Goal: Task Accomplishment & Management: Complete application form

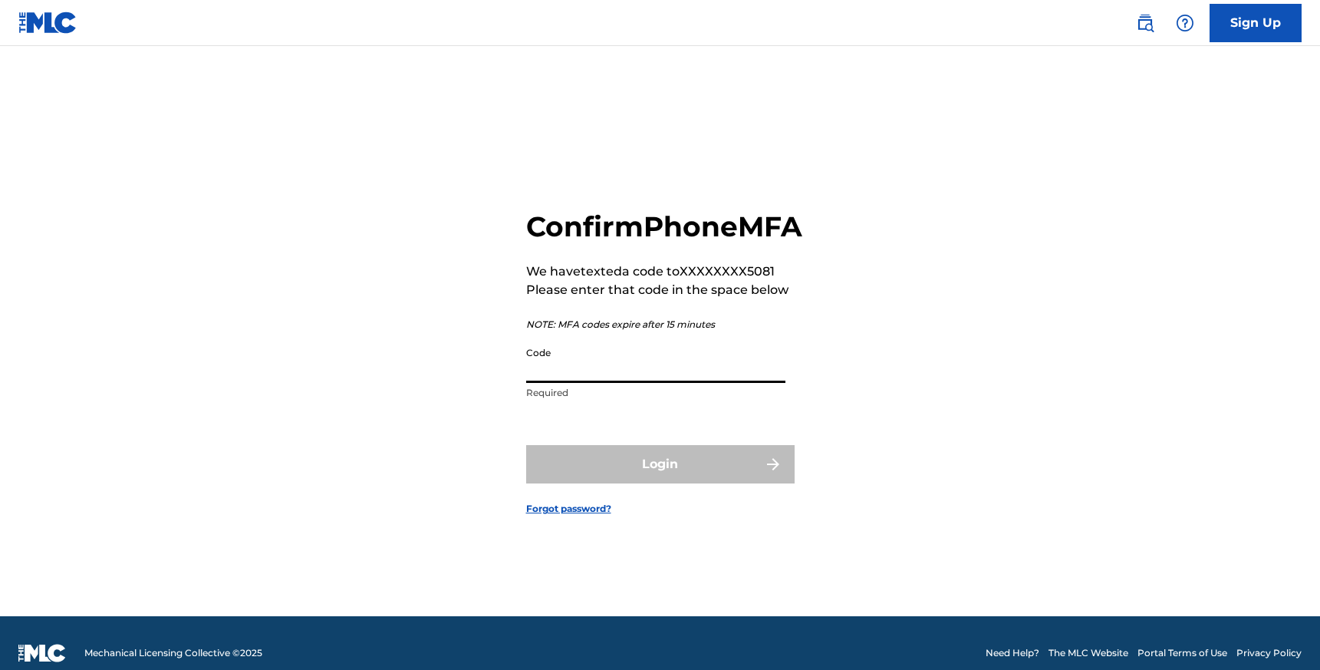
click at [649, 383] on input "Code" at bounding box center [655, 361] width 259 height 44
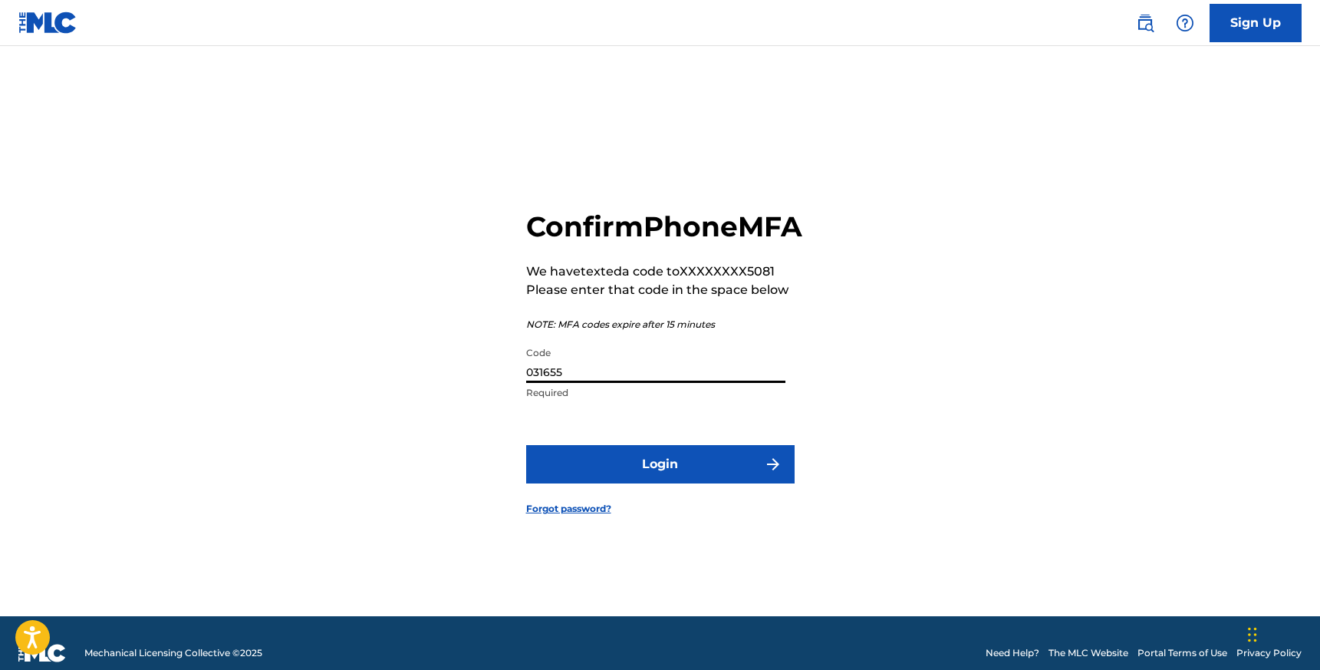
type input "031655"
click at [679, 470] on button "Login" at bounding box center [660, 464] width 268 height 38
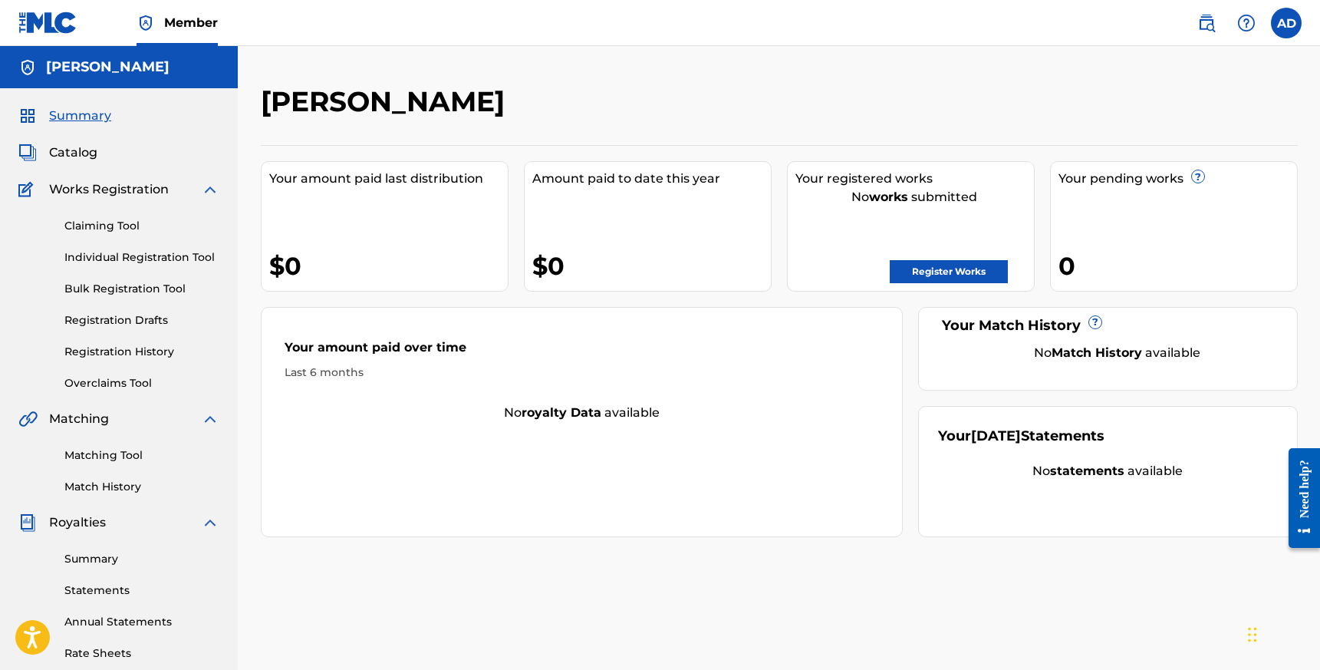
click at [948, 275] on link "Register Works" at bounding box center [949, 271] width 118 height 23
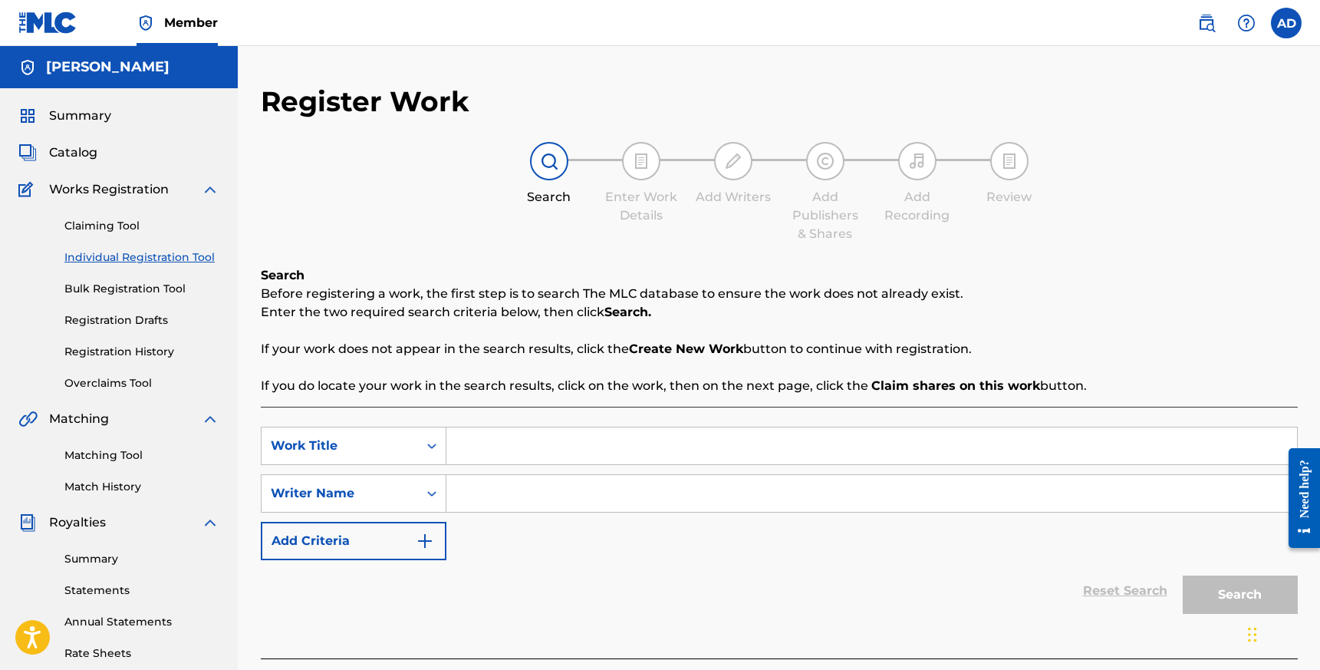
click at [486, 452] on input "Search Form" at bounding box center [871, 445] width 850 height 37
type input "Undermine"
click at [496, 492] on input "Search Form" at bounding box center [871, 493] width 850 height 37
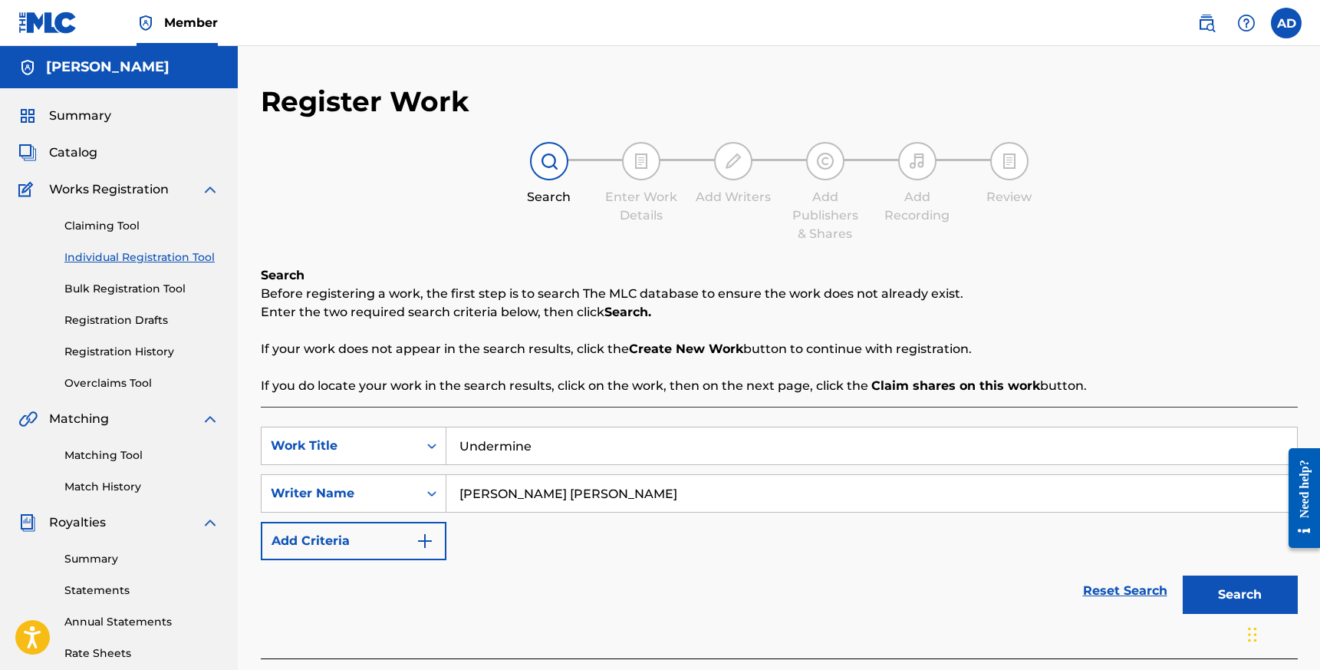
type input "[PERSON_NAME] [PERSON_NAME]"
click at [1216, 604] on button "Search" at bounding box center [1240, 594] width 115 height 38
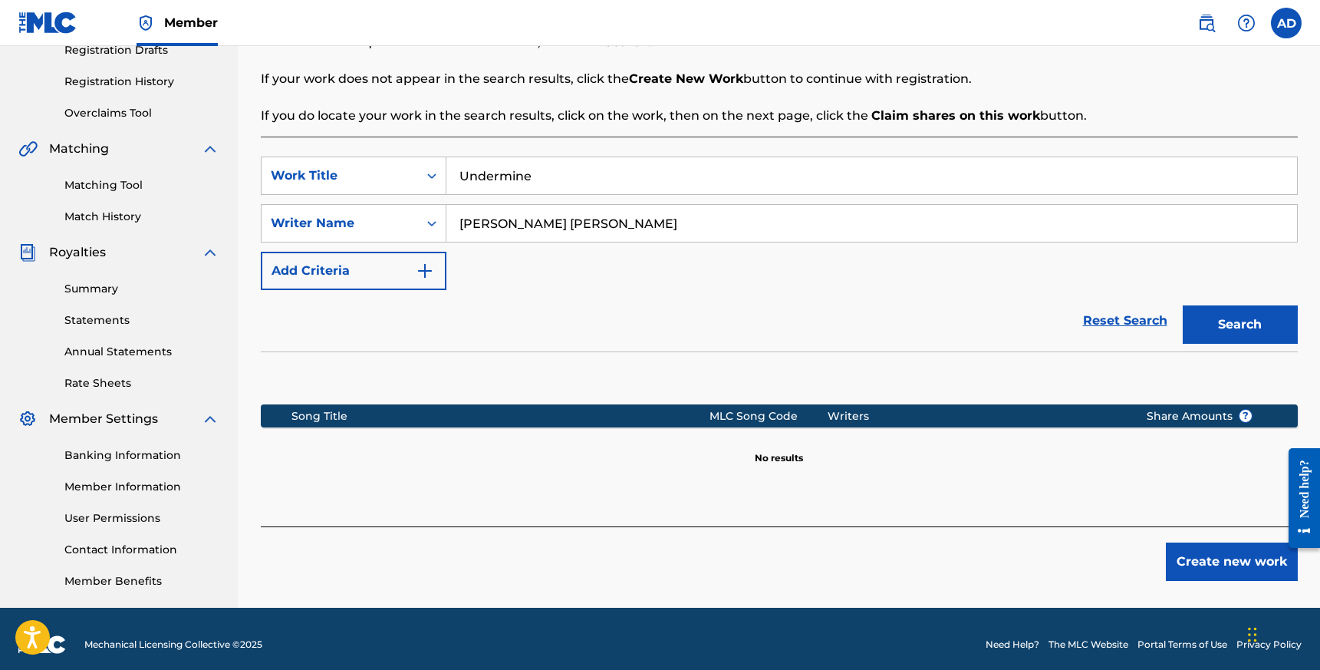
scroll to position [257, 0]
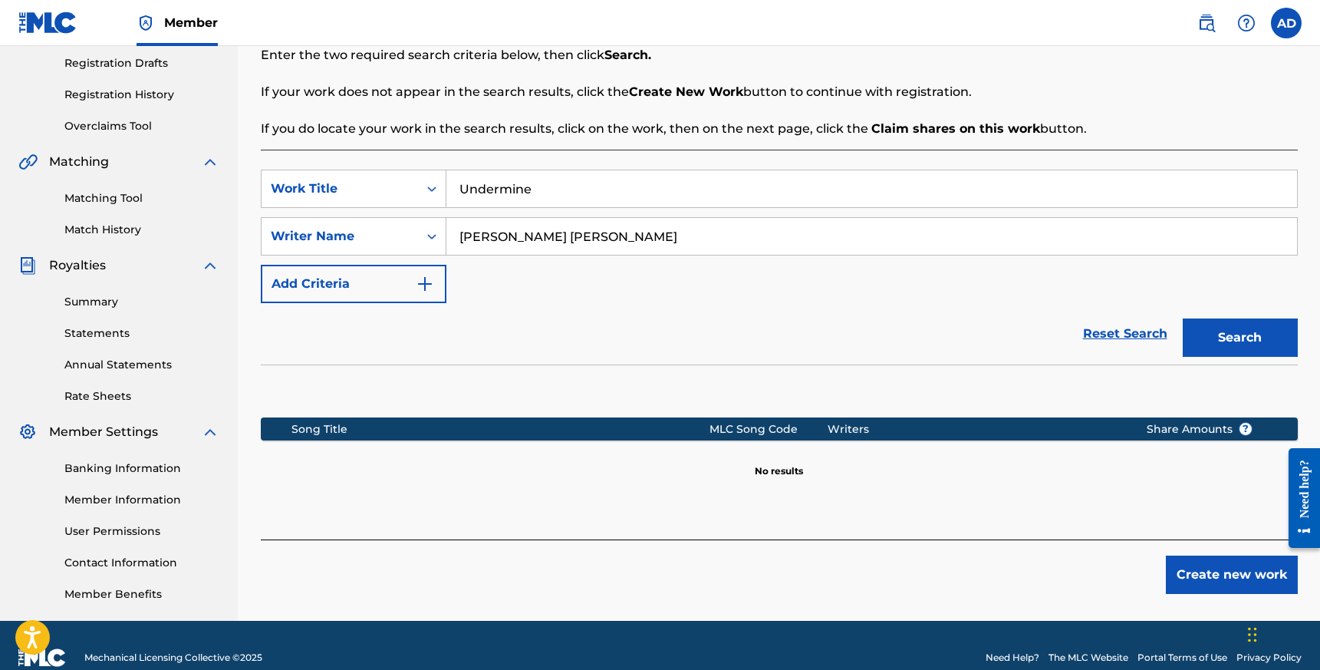
click at [642, 245] on input "[PERSON_NAME] [PERSON_NAME]" at bounding box center [871, 236] width 850 height 37
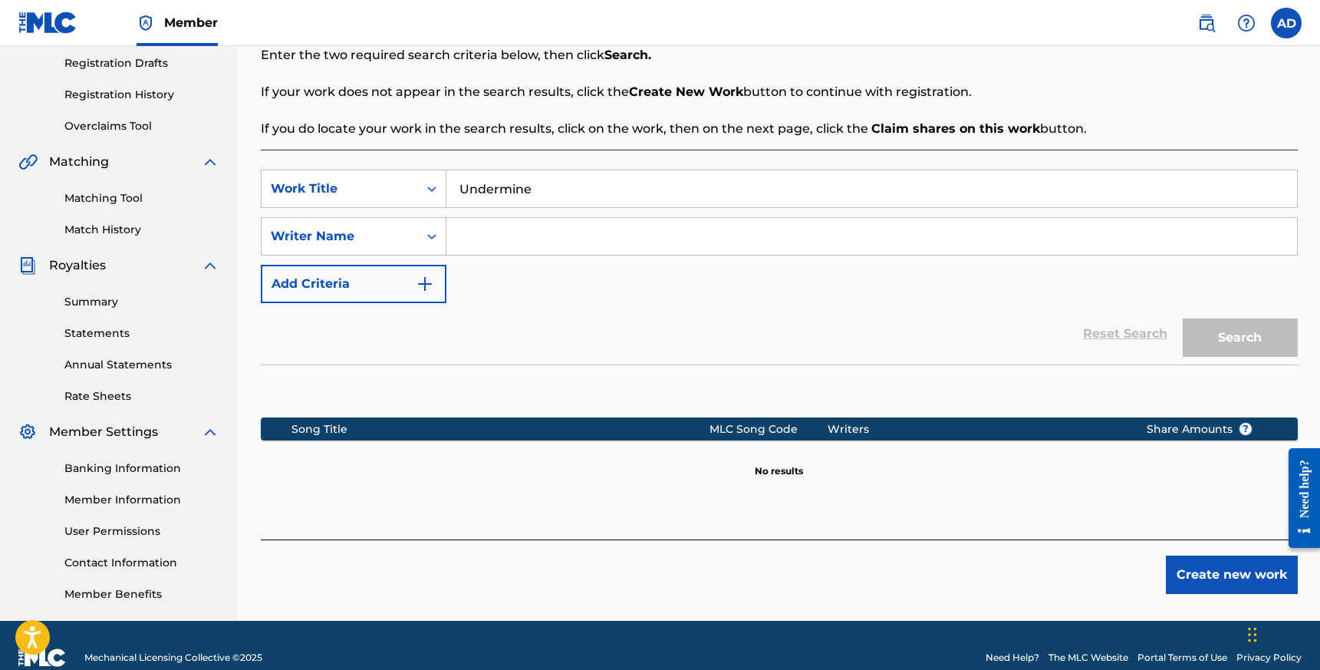
click at [638, 199] on input "Undermine" at bounding box center [871, 188] width 850 height 37
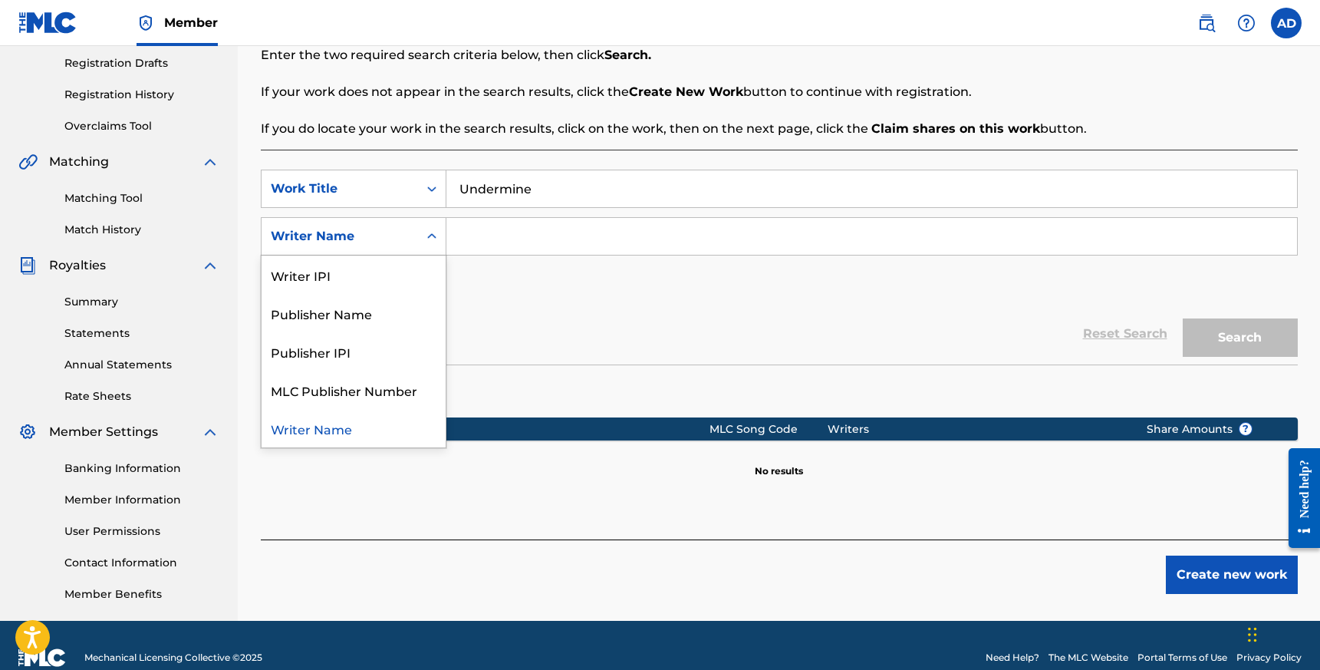
click at [426, 235] on icon "Search Form" at bounding box center [431, 236] width 15 height 15
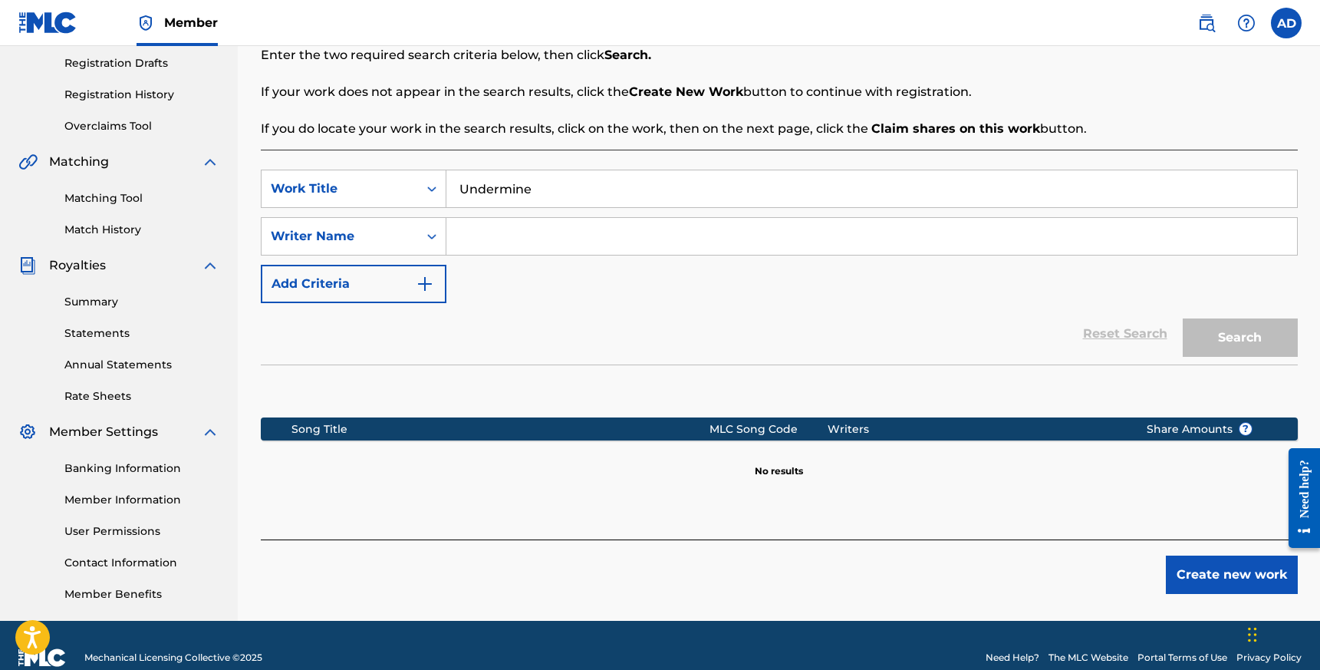
click at [627, 257] on div "SearchWithCriteriae137e8d0-8ca4-42a6-8950-cd4e6feb3aaf Work Title Undermine Sea…" at bounding box center [779, 235] width 1037 height 133
click at [539, 246] on input "Search Form" at bounding box center [871, 236] width 850 height 37
type input "[PERSON_NAME]"
click at [1262, 330] on button "Search" at bounding box center [1240, 337] width 115 height 38
click at [1209, 582] on button "Create new work" at bounding box center [1232, 574] width 132 height 38
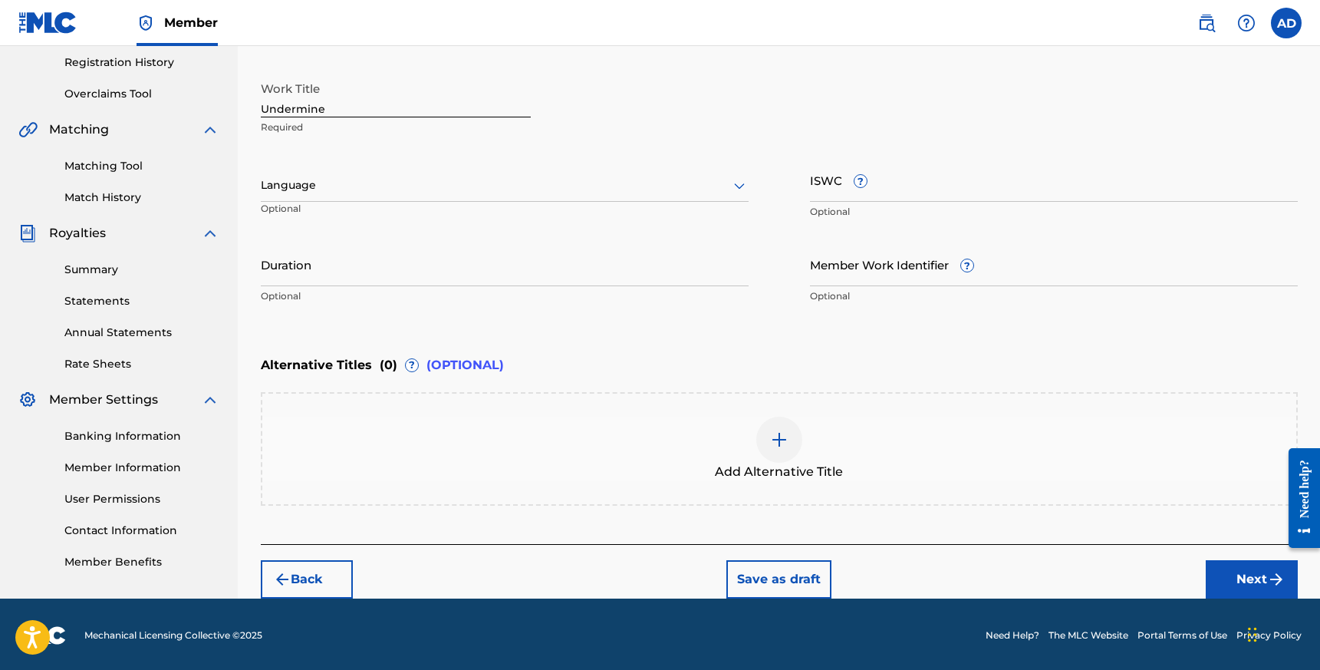
scroll to position [291, 0]
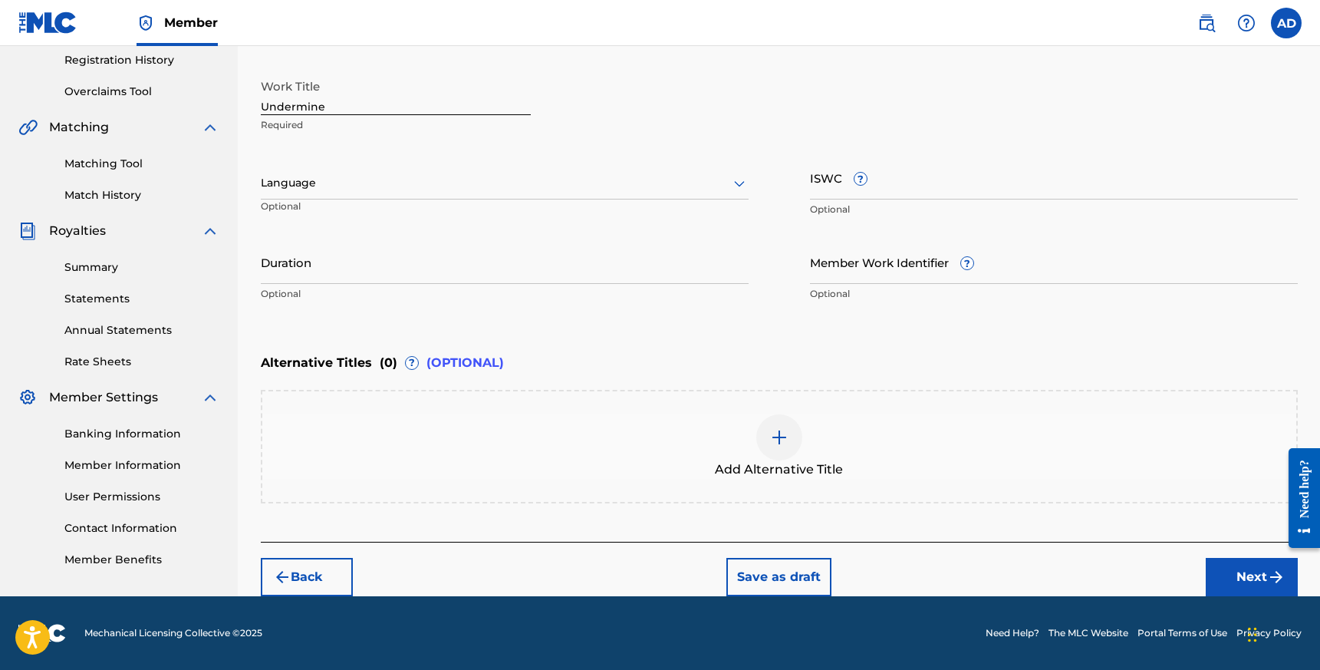
click at [350, 189] on div at bounding box center [505, 182] width 488 height 19
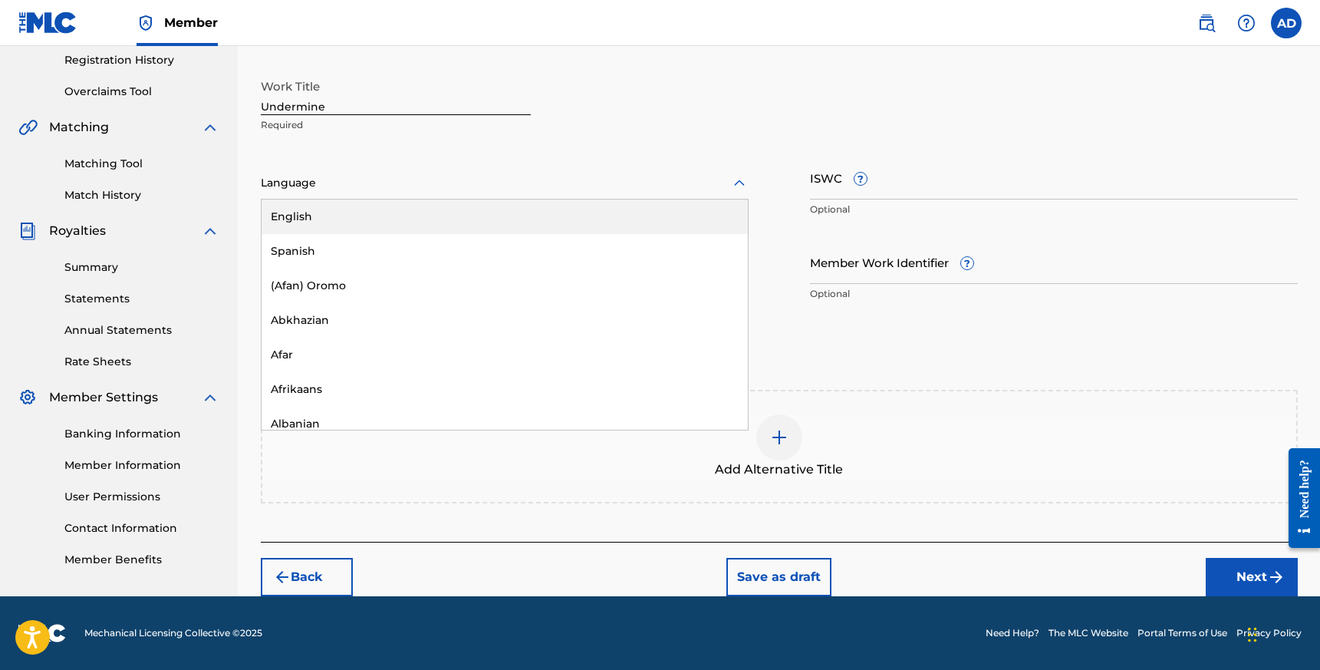
click at [340, 206] on div "English" at bounding box center [505, 216] width 486 height 35
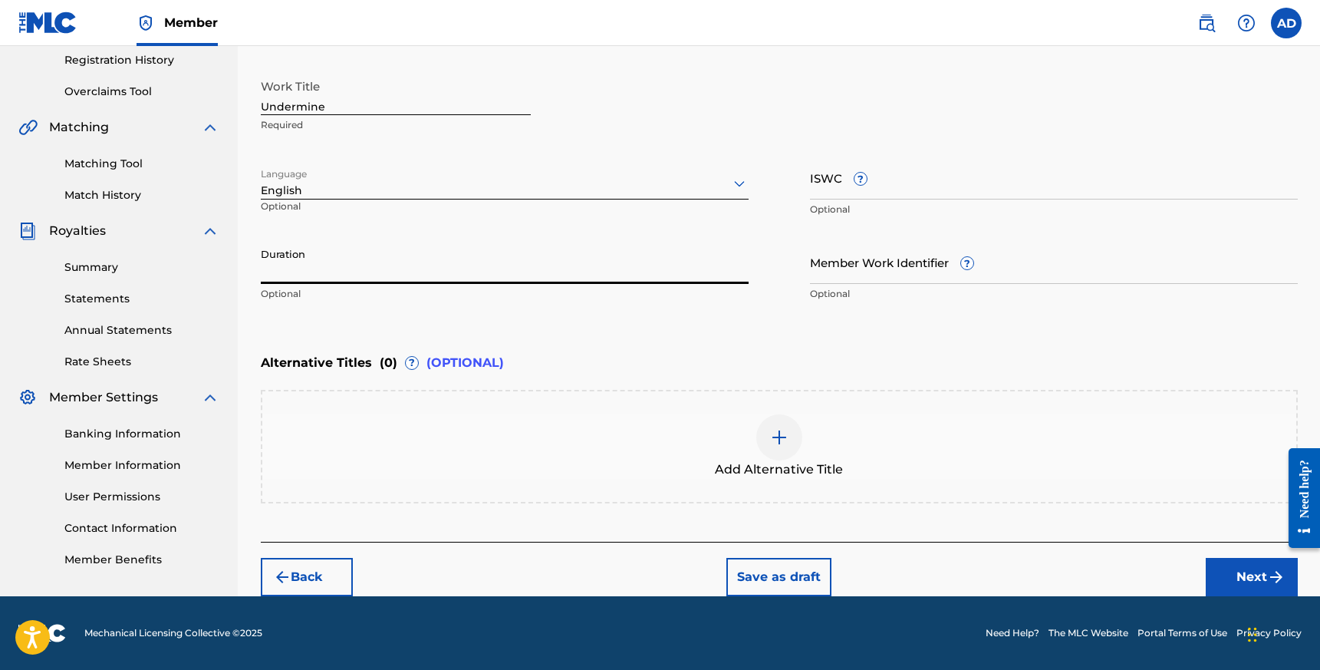
click at [329, 265] on input "Duration" at bounding box center [505, 262] width 488 height 44
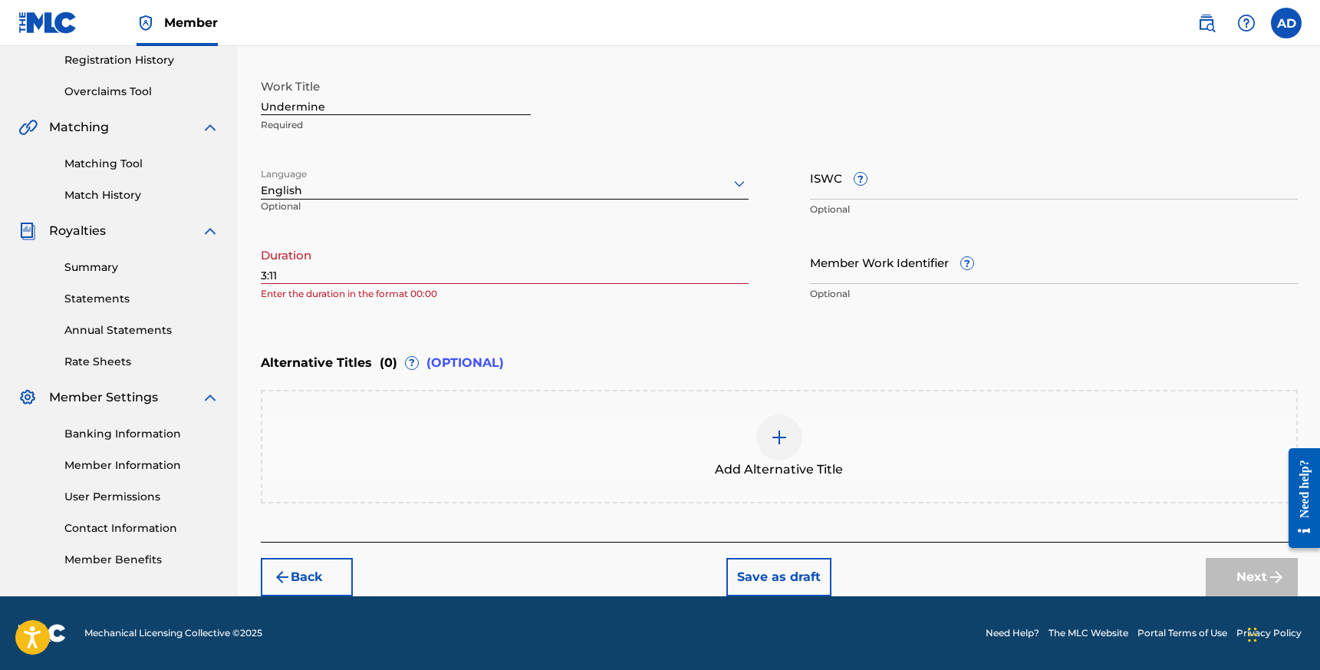
click at [260, 277] on div "Register Work Search Enter Work Details Add Writers Add Publishers & Shares Add…" at bounding box center [779, 194] width 1074 height 803
click at [262, 277] on input "3:11" at bounding box center [505, 262] width 488 height 44
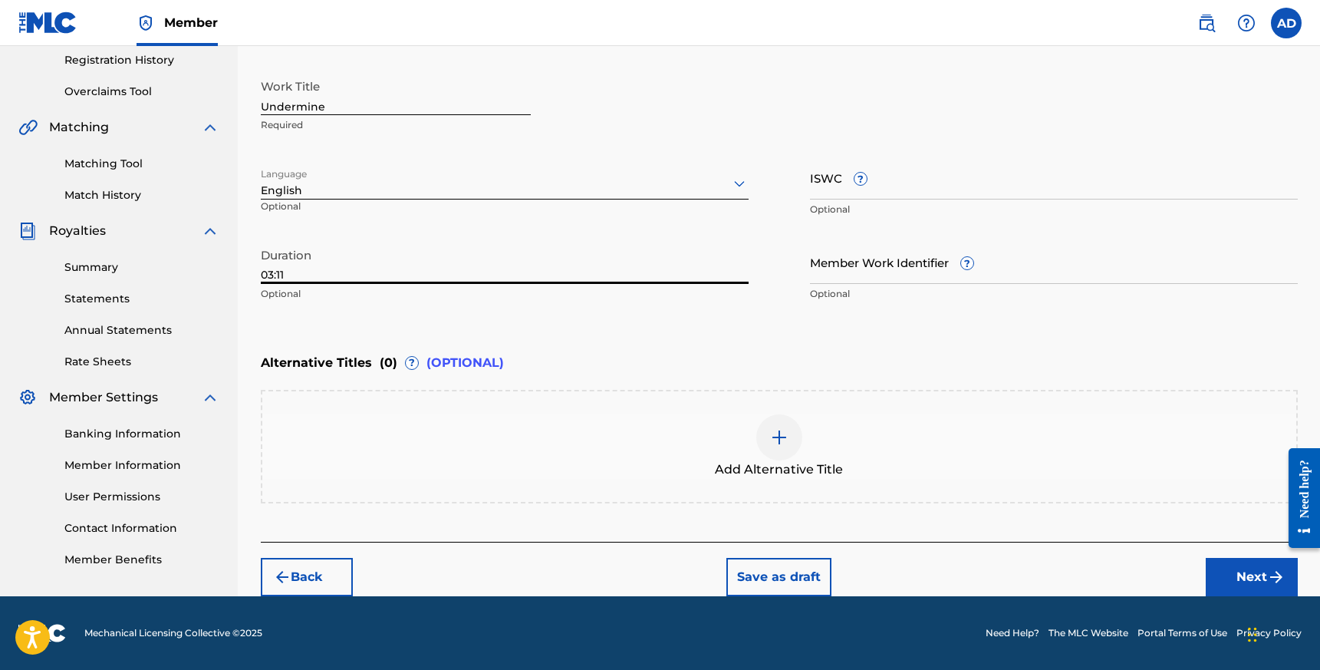
type input "03:11"
click at [903, 273] on input "Member Work Identifier ?" at bounding box center [1054, 262] width 488 height 44
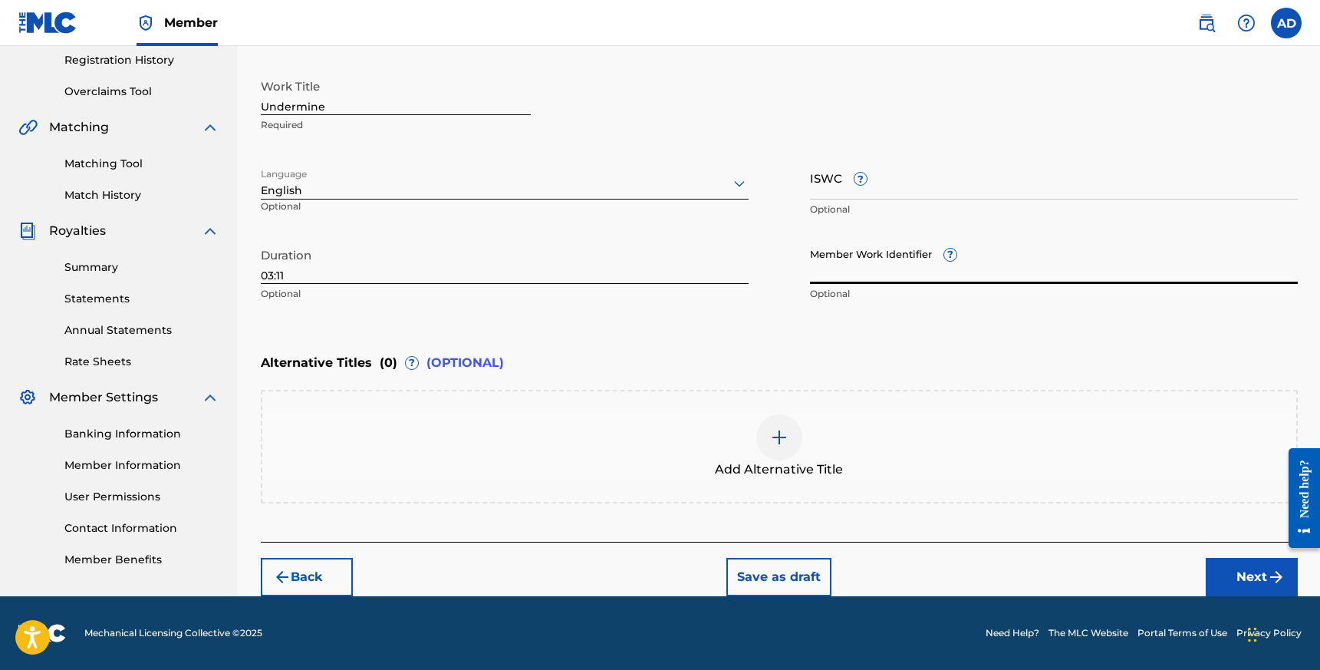
click at [821, 324] on div "Enter Work Details Enter work details for ‘ Undermine ’ below. Work Title Under…" at bounding box center [779, 160] width 1037 height 371
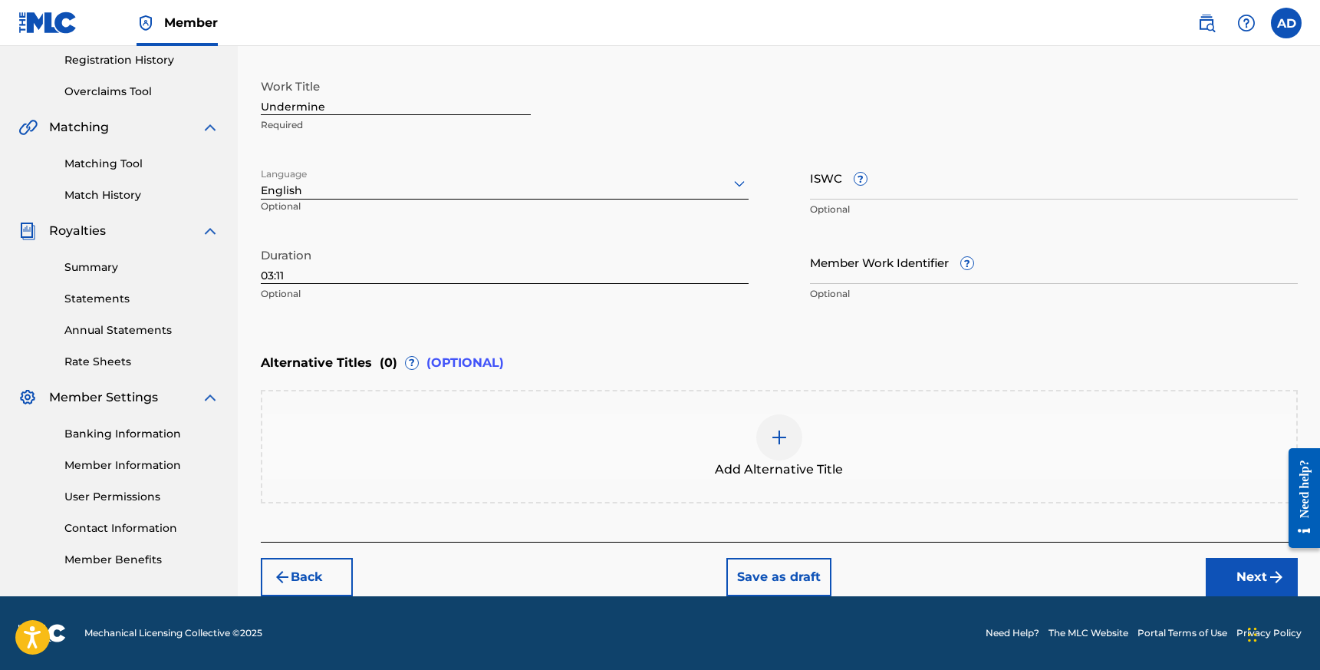
click at [1241, 581] on button "Next" at bounding box center [1252, 577] width 92 height 38
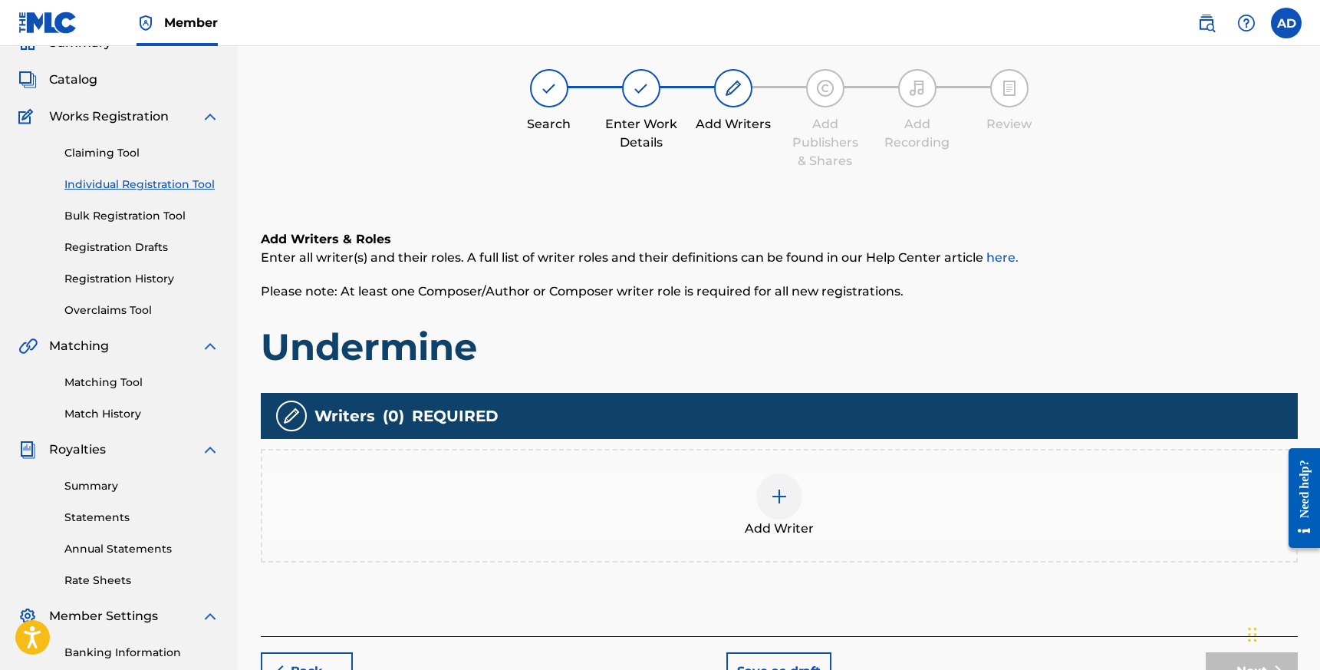
scroll to position [69, 0]
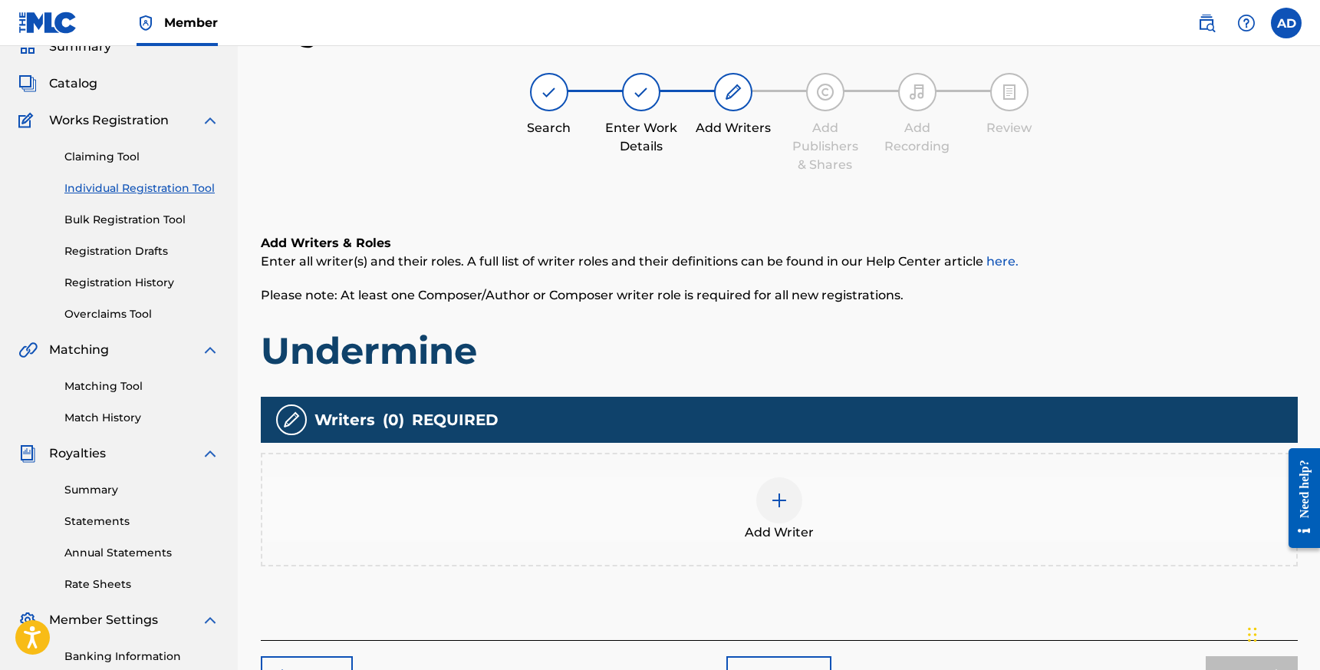
click at [782, 505] on img at bounding box center [779, 500] width 18 height 18
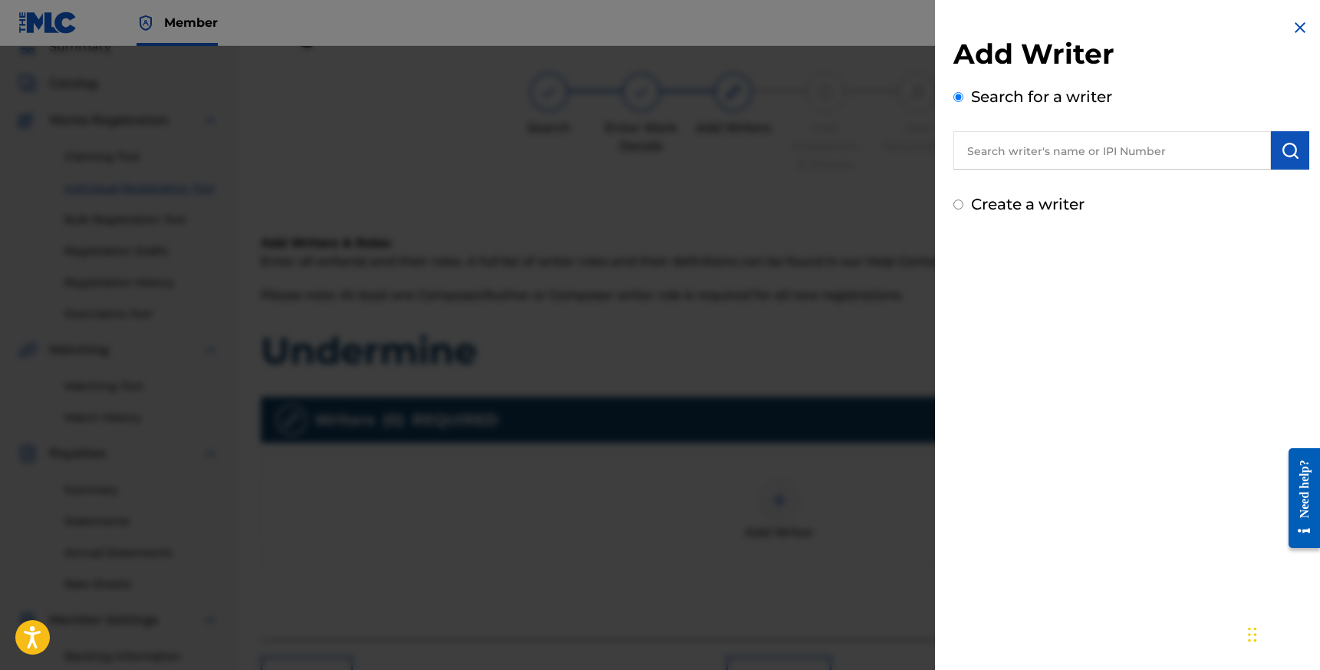
click at [1037, 157] on input "text" at bounding box center [1111, 150] width 317 height 38
type input "[PERSON_NAME]"
click at [1279, 272] on div "Add Writer Search for a writer [PERSON_NAME] Create a writer" at bounding box center [1131, 335] width 393 height 670
click at [1075, 209] on label "Create a writer" at bounding box center [1028, 204] width 114 height 18
radio input "true"
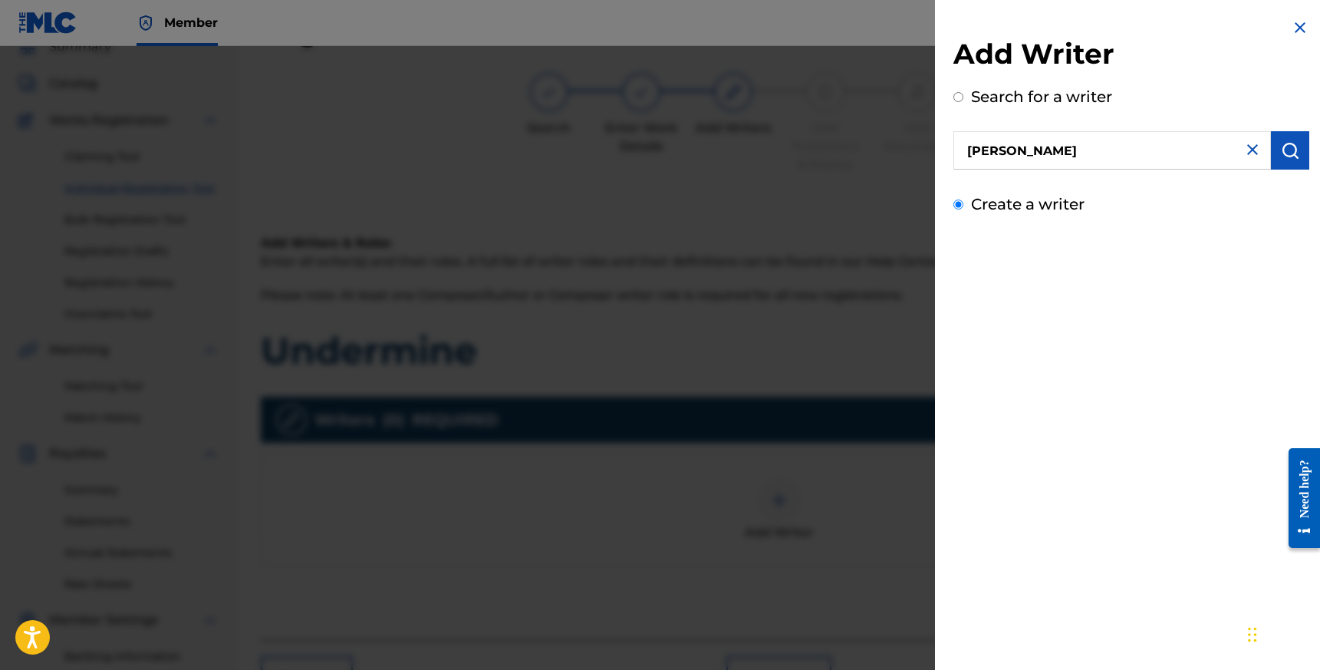
click at [963, 209] on input "Create a writer" at bounding box center [958, 204] width 10 height 10
radio input "false"
radio input "true"
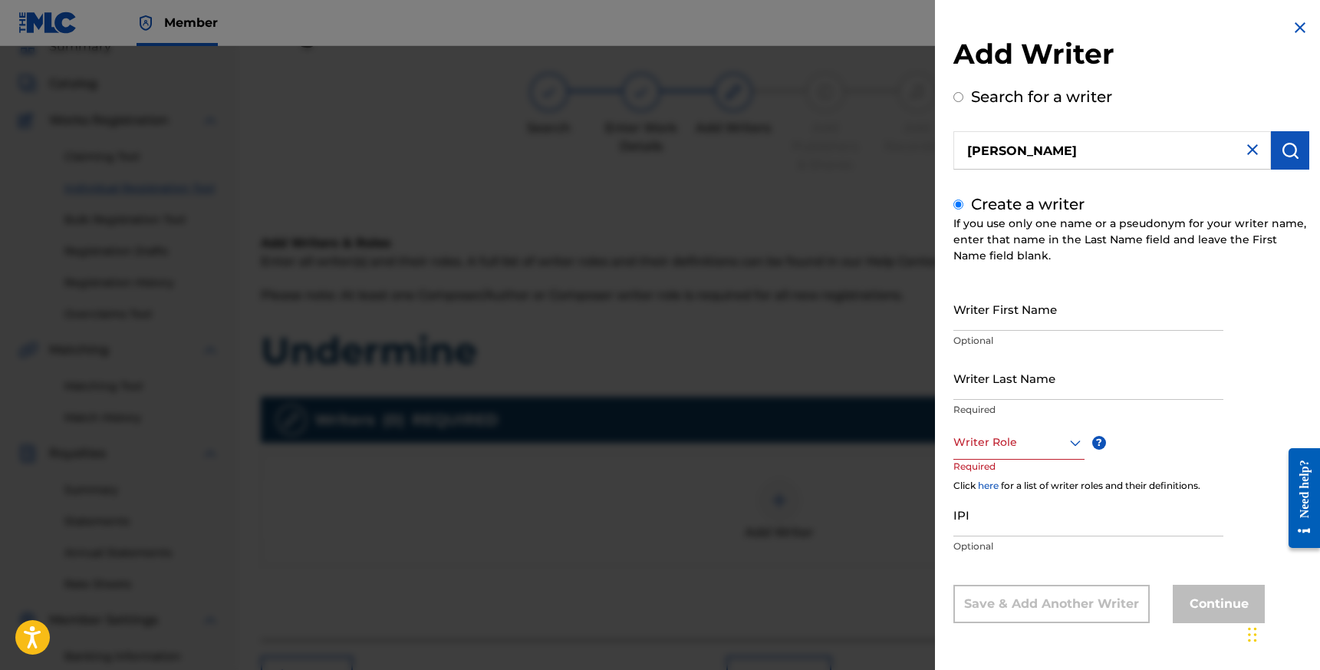
click at [1010, 308] on input "Writer First Name" at bounding box center [1088, 309] width 270 height 44
type input "Austin"
type input "[PERSON_NAME]"
click at [991, 444] on div at bounding box center [1018, 442] width 131 height 19
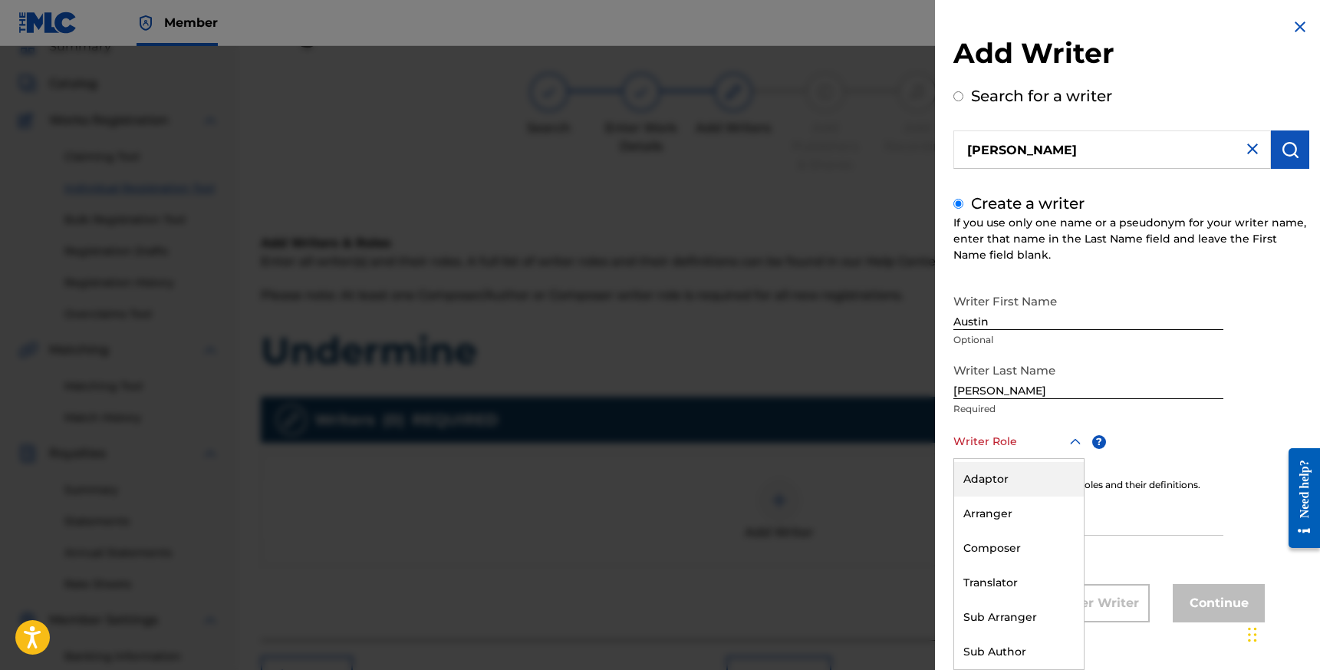
scroll to position [0, 0]
click at [1008, 483] on div "Composer/Author" at bounding box center [1019, 476] width 130 height 35
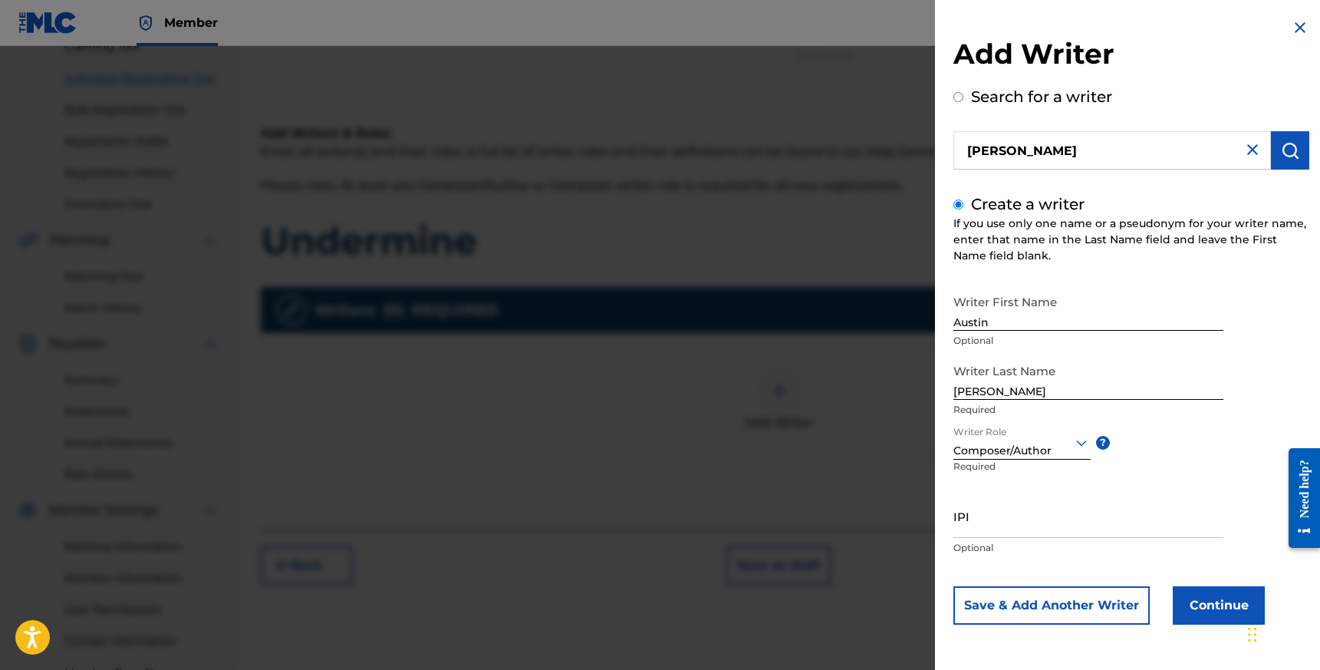
scroll to position [182, 0]
click at [986, 524] on input "IPI" at bounding box center [1088, 516] width 270 height 44
click at [1212, 607] on button "Continue" at bounding box center [1219, 605] width 92 height 38
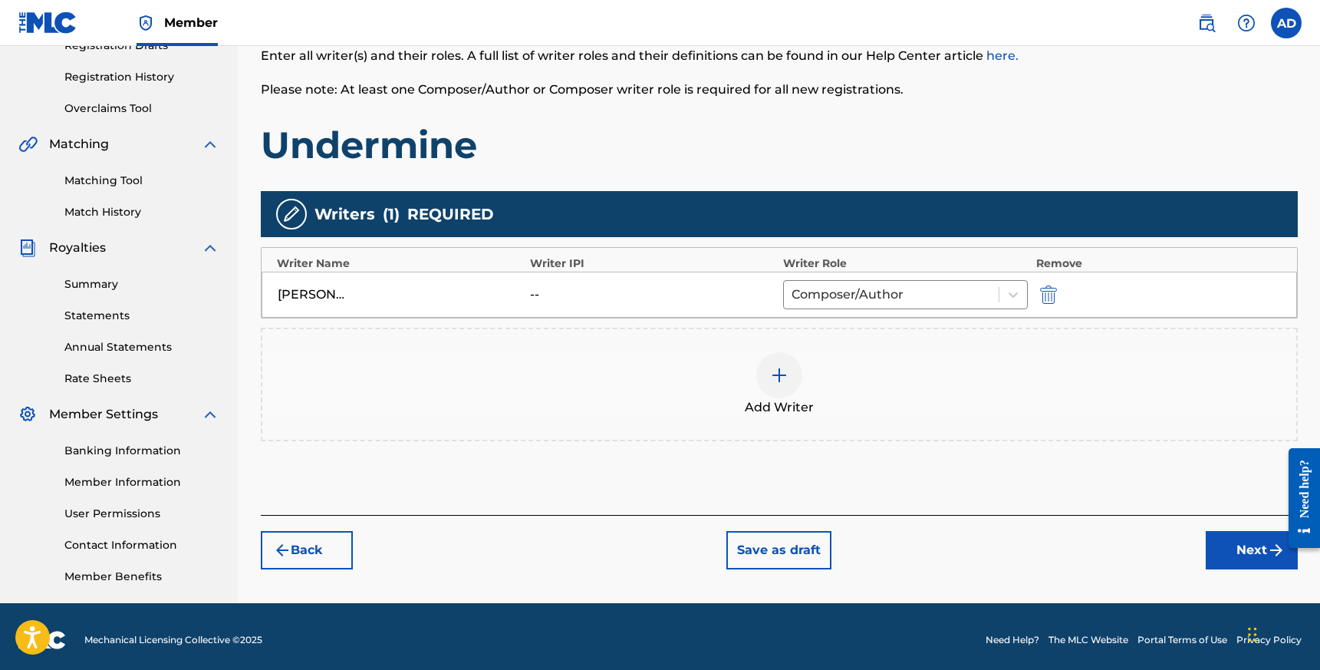
scroll to position [281, 0]
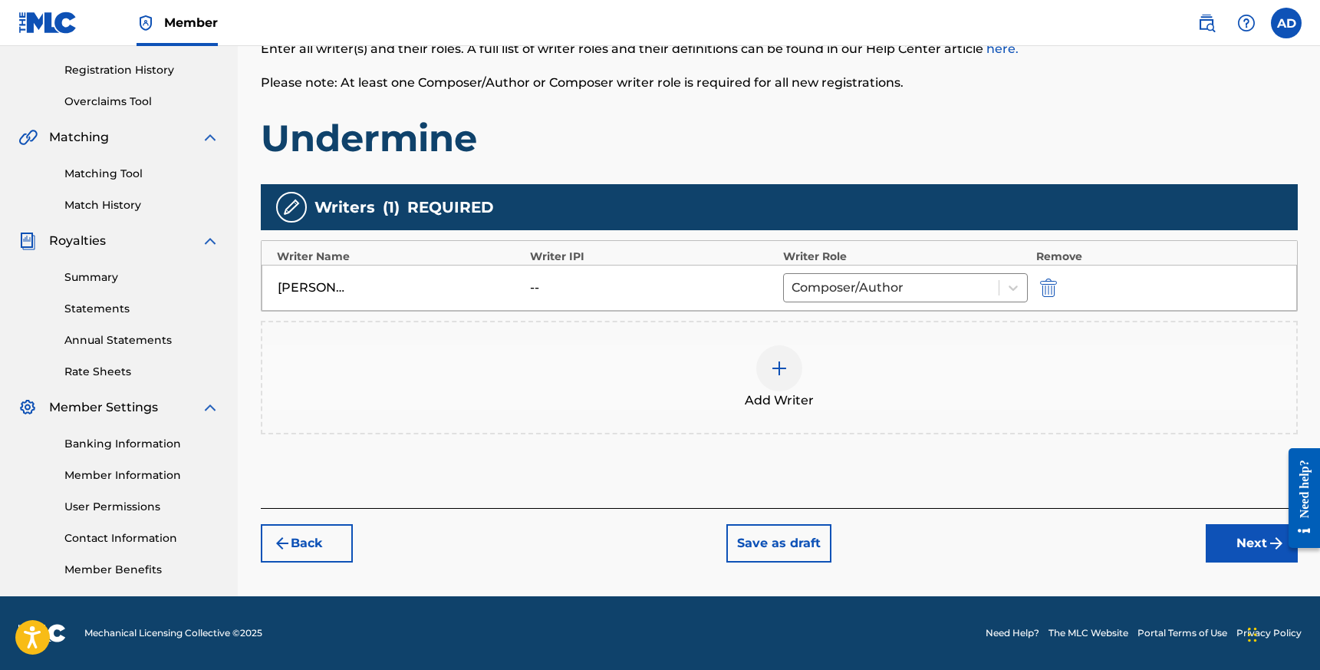
click at [1236, 548] on button "Next" at bounding box center [1252, 543] width 92 height 38
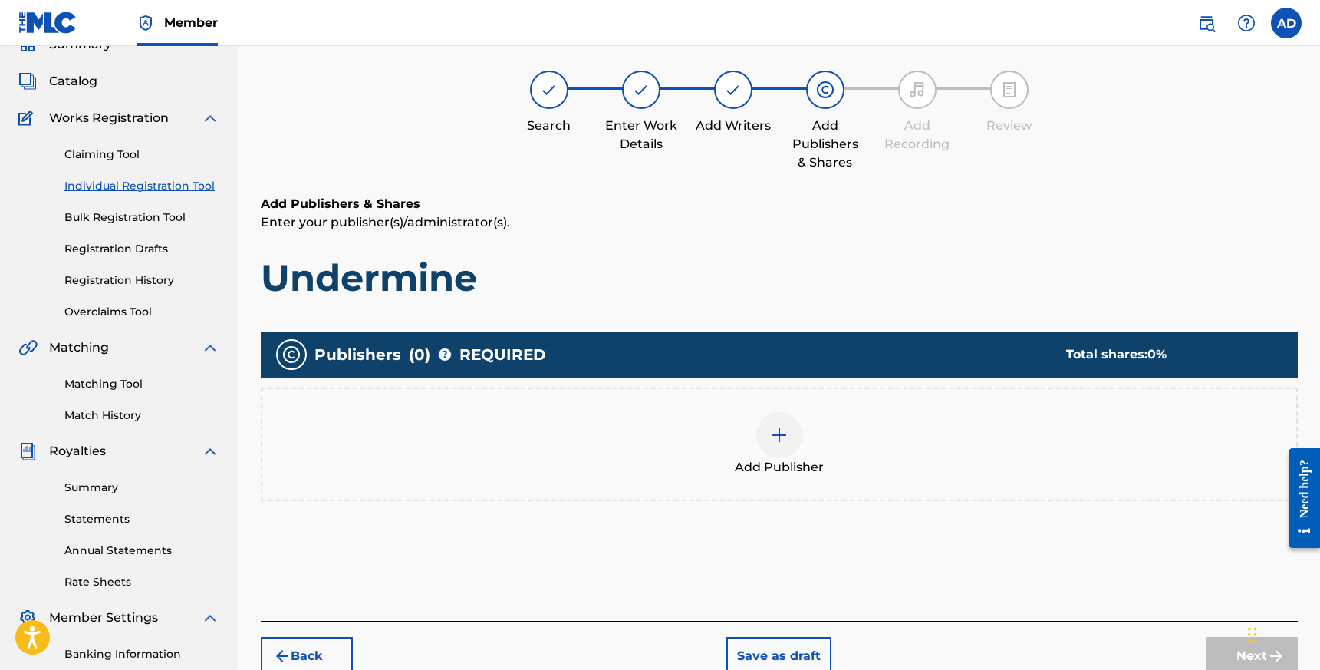
scroll to position [69, 0]
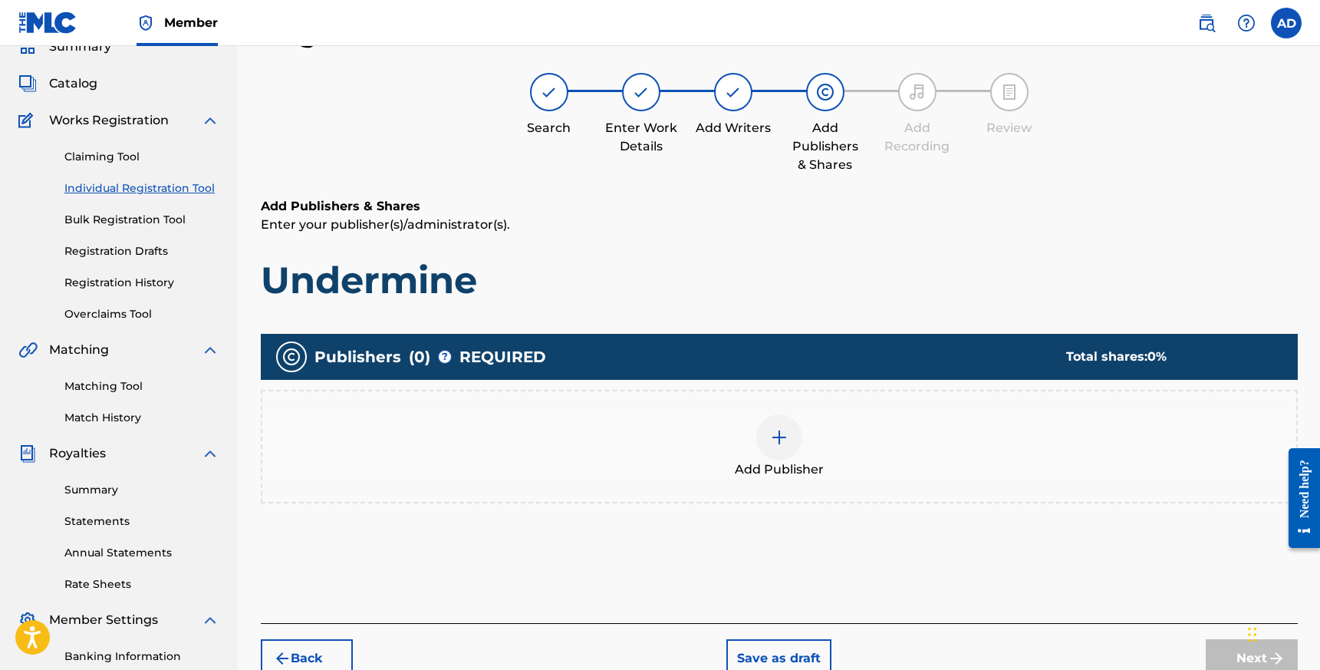
click at [779, 436] on img at bounding box center [779, 437] width 18 height 18
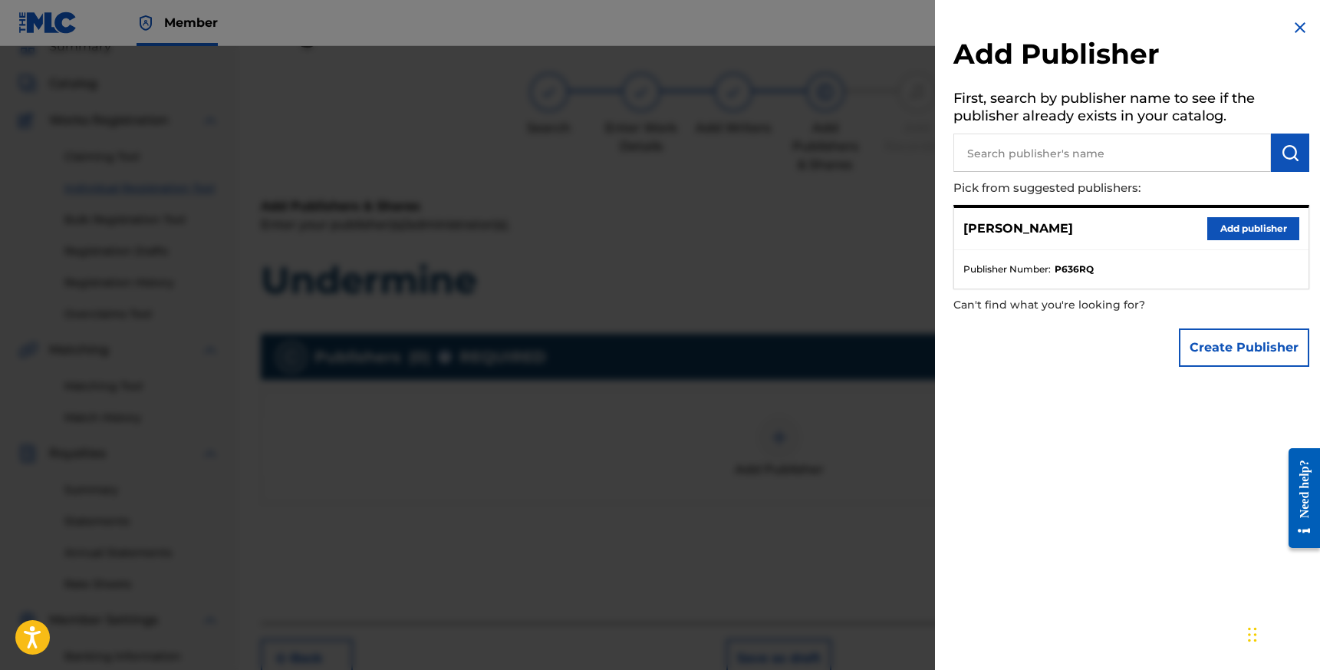
click at [1239, 230] on button "Add publisher" at bounding box center [1253, 228] width 92 height 23
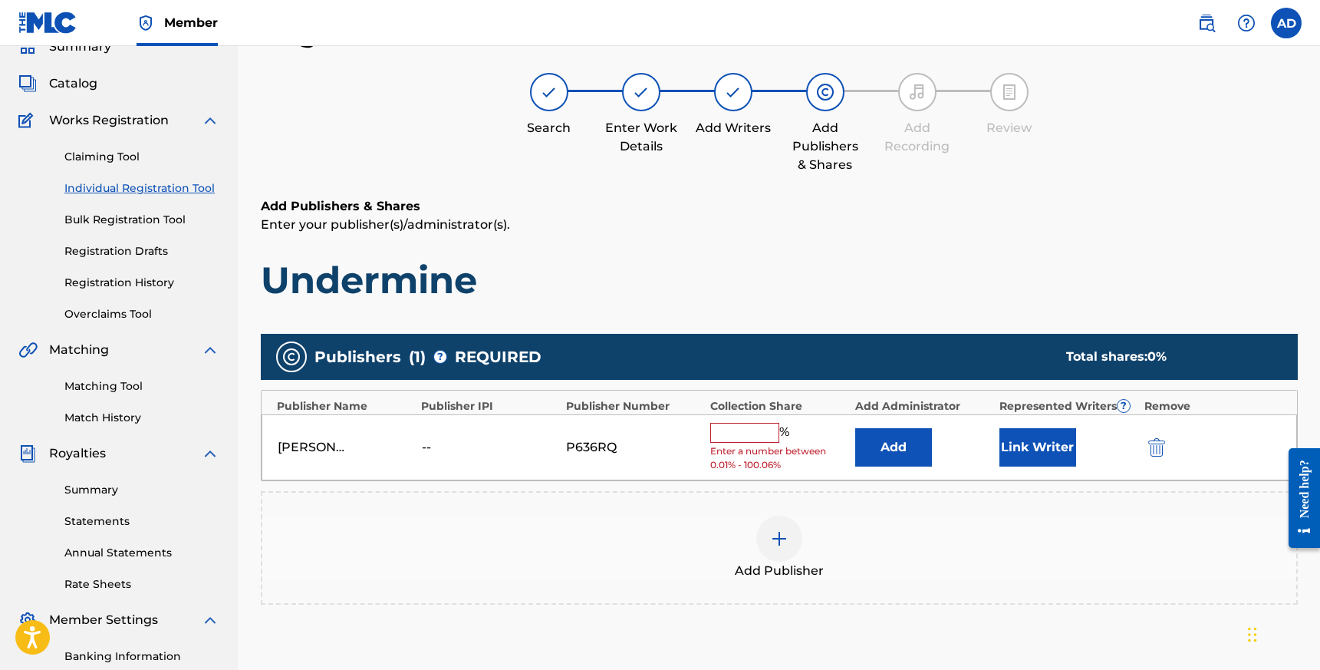
click at [748, 428] on input "text" at bounding box center [744, 433] width 69 height 20
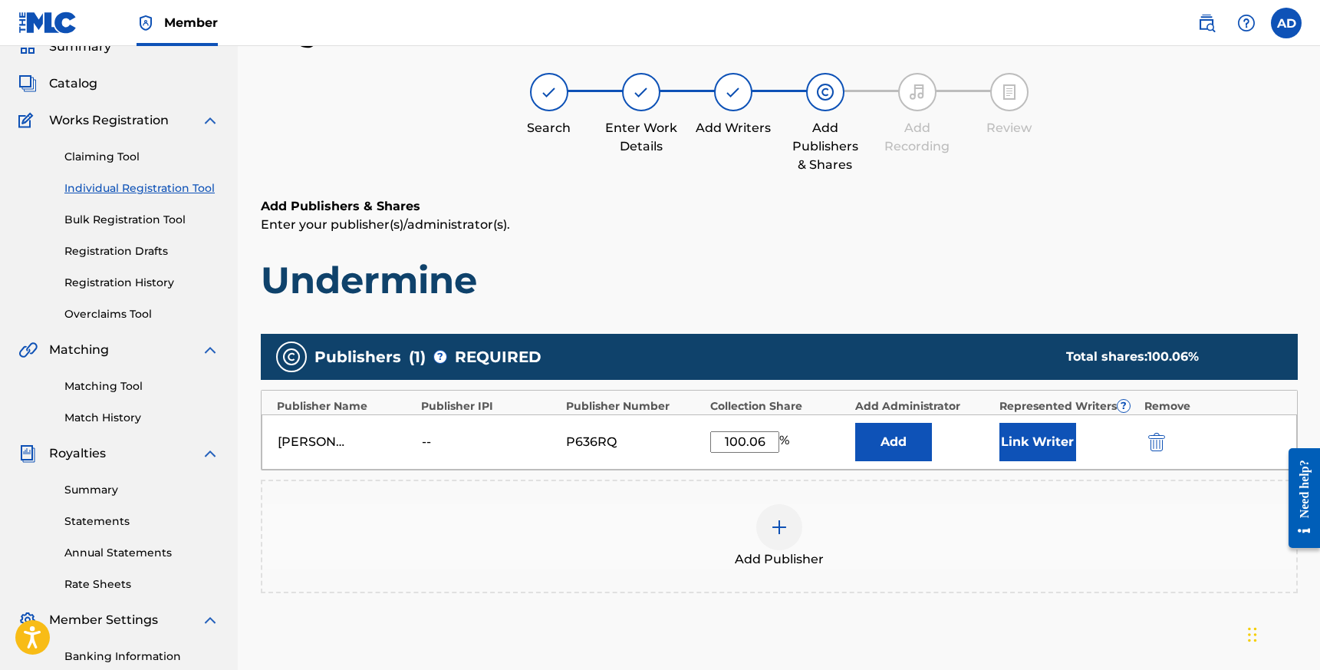
type input "100.06"
click at [749, 380] on div "Publishers ( 1 ) ? REQUIRED Total shares: 100.06 % Publisher Name Publisher IPI…" at bounding box center [779, 463] width 1037 height 259
drag, startPoint x: 768, startPoint y: 447, endPoint x: 676, endPoint y: 444, distance: 92.8
click at [676, 444] on div "[PERSON_NAME] -- P636RQ 100.06 % Add Link Writer" at bounding box center [779, 441] width 1035 height 55
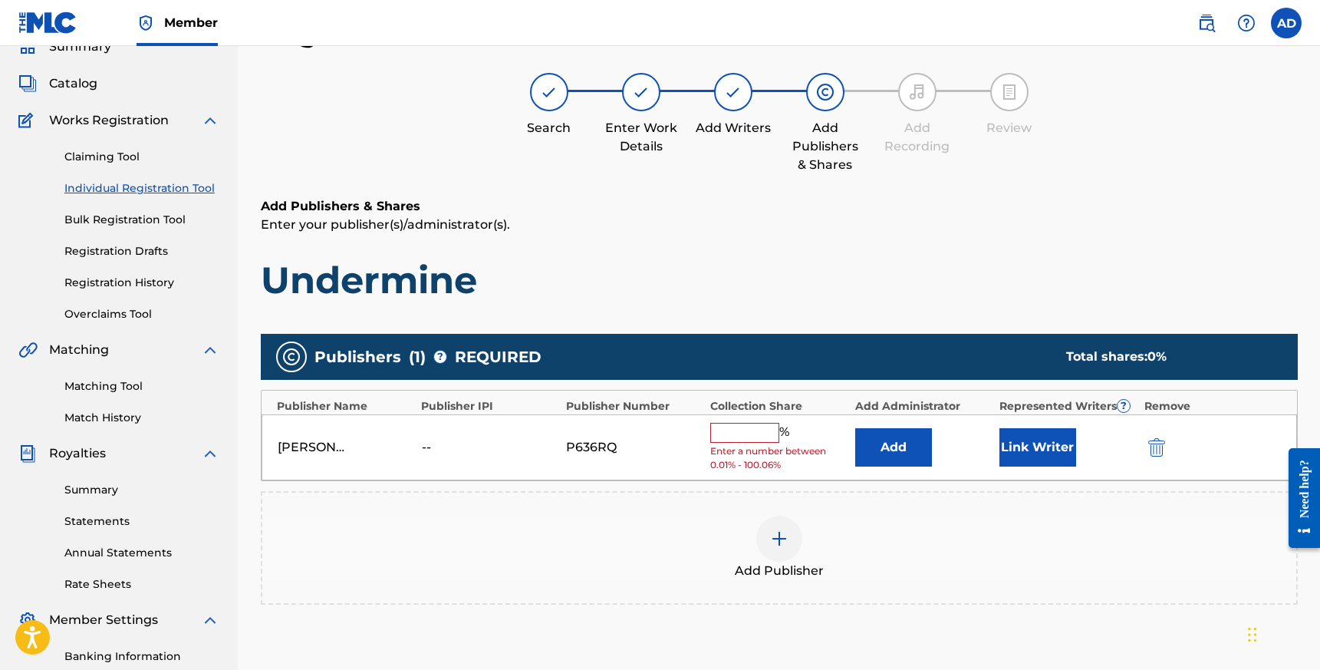
click at [740, 435] on input "text" at bounding box center [744, 433] width 69 height 20
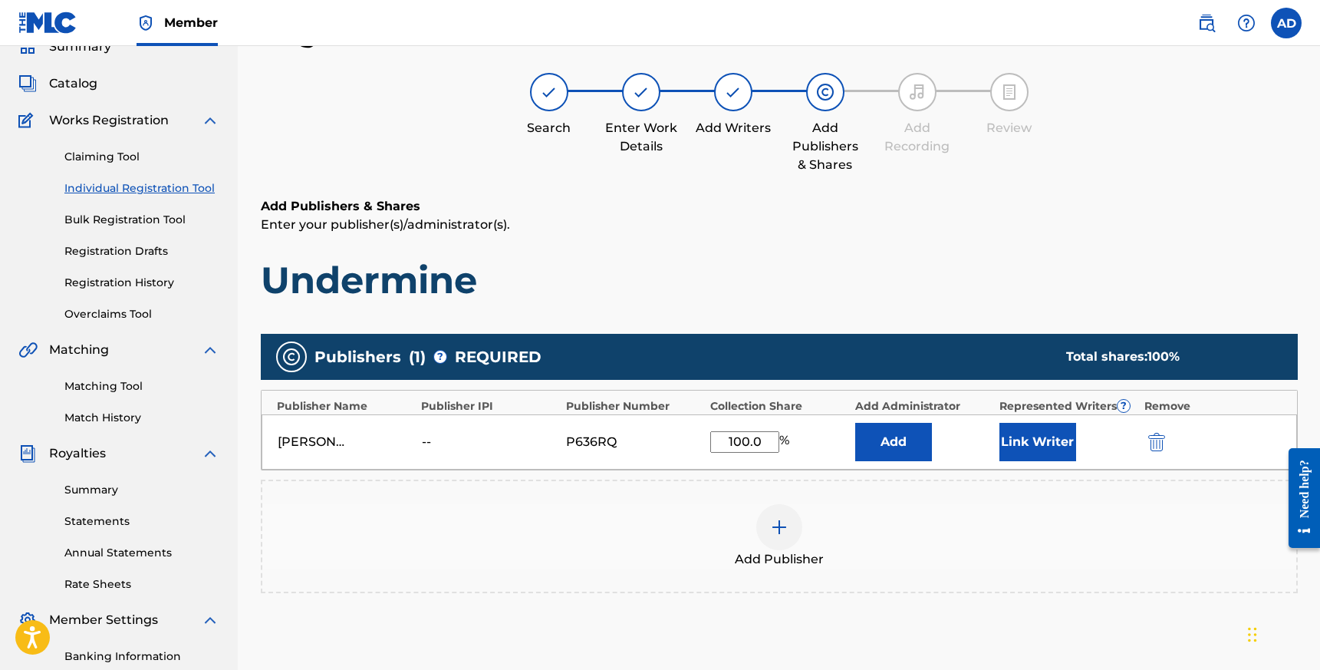
type input "100.06"
click at [762, 317] on div "Add Publishers & Shares Enter your publisher(s)/administrator(s). Undermine Pub…" at bounding box center [779, 454] width 1037 height 515
click at [1020, 242] on div "Add Publishers & Shares Enter your publisher(s)/administrator(s). Undermine" at bounding box center [779, 250] width 1037 height 106
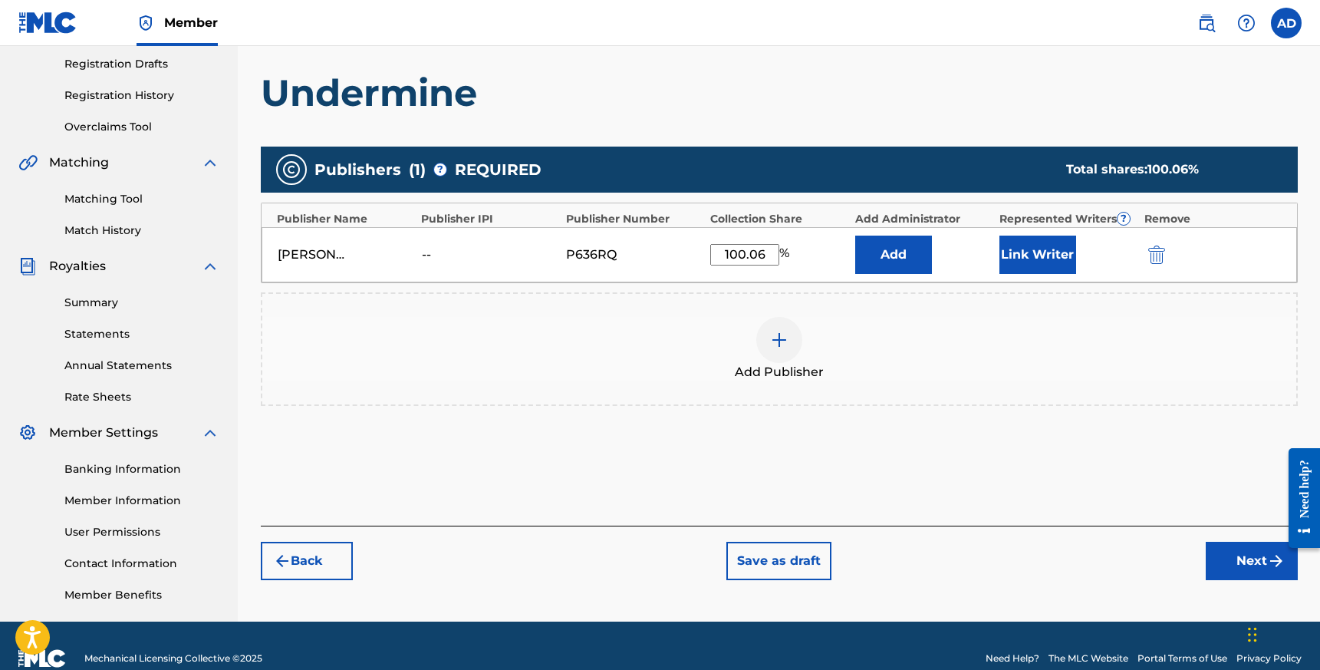
scroll to position [281, 0]
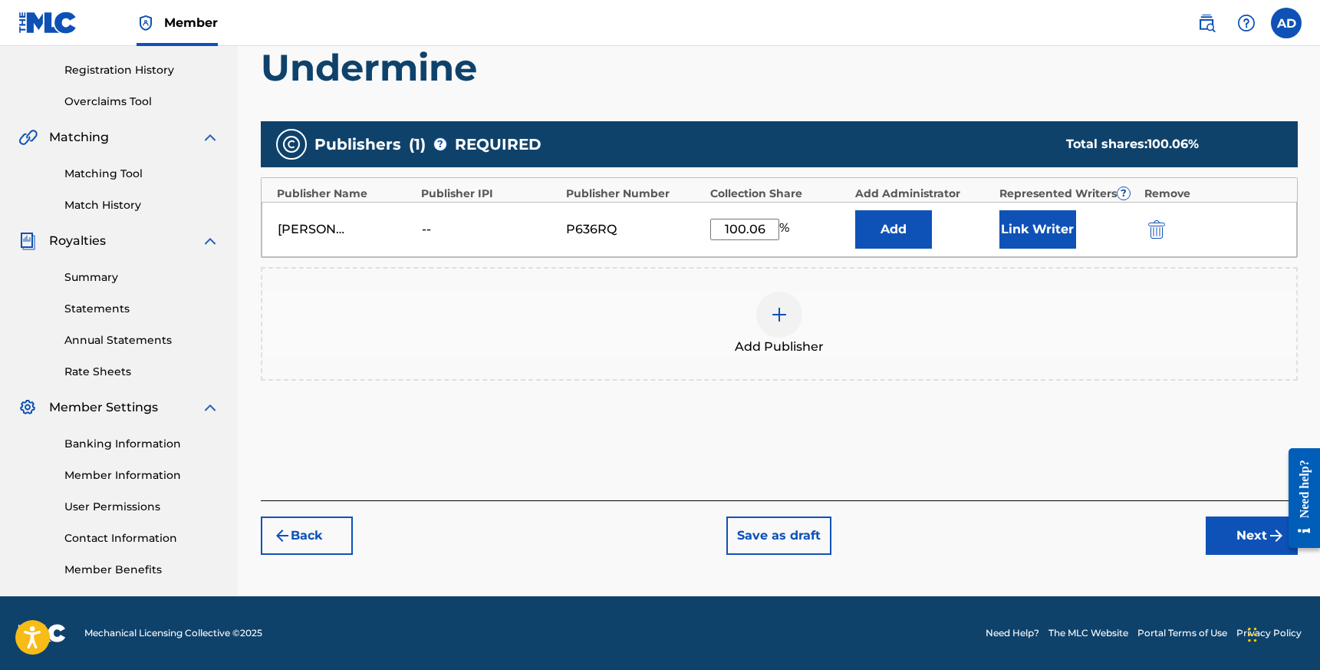
click at [1236, 536] on button "Next" at bounding box center [1252, 535] width 92 height 38
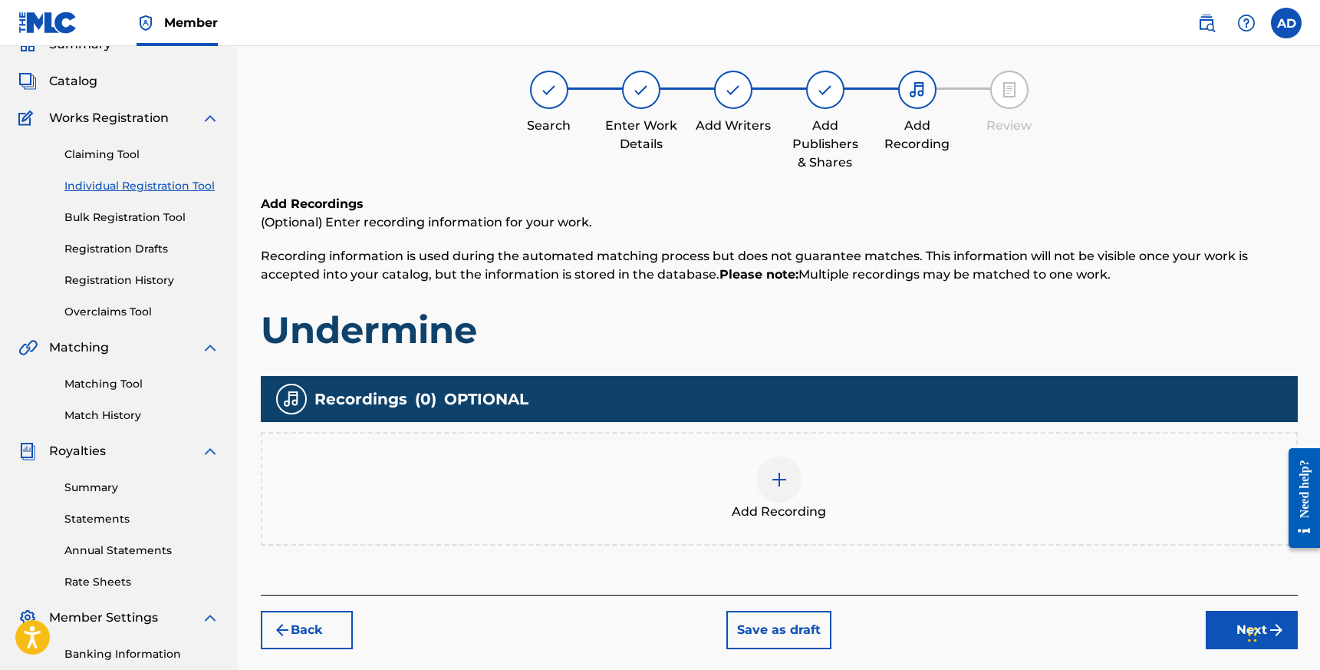
scroll to position [69, 0]
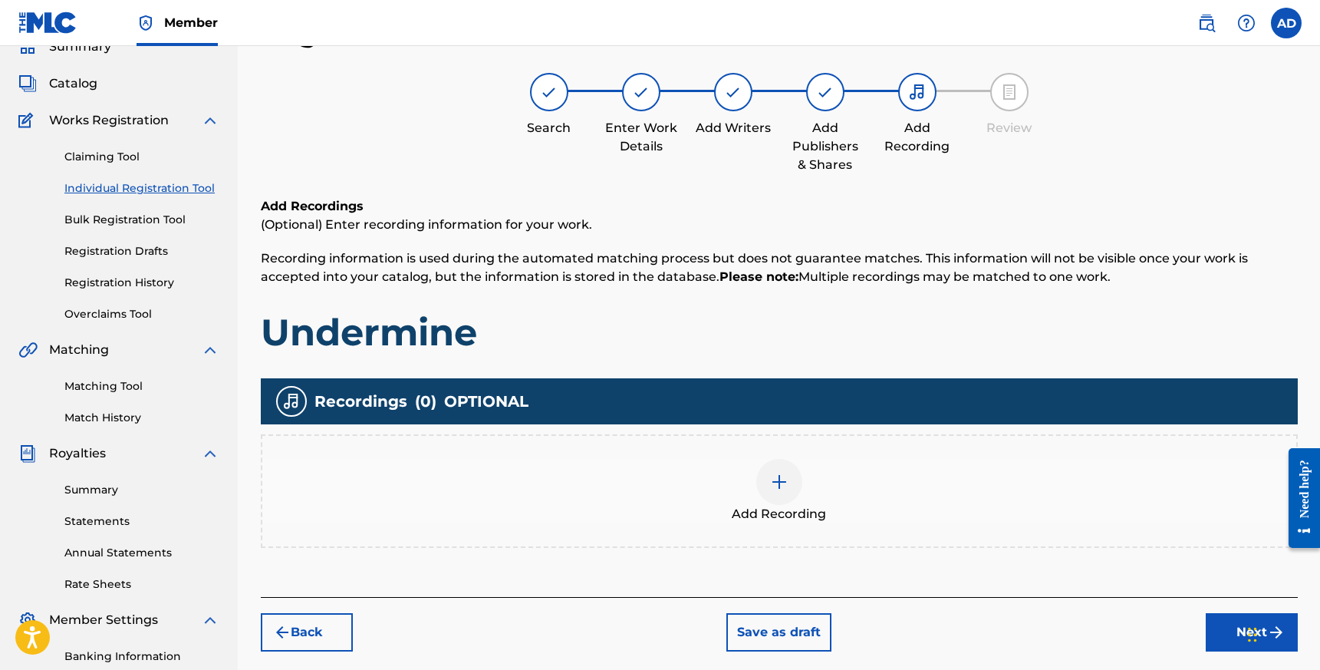
click at [779, 479] on img at bounding box center [779, 481] width 18 height 18
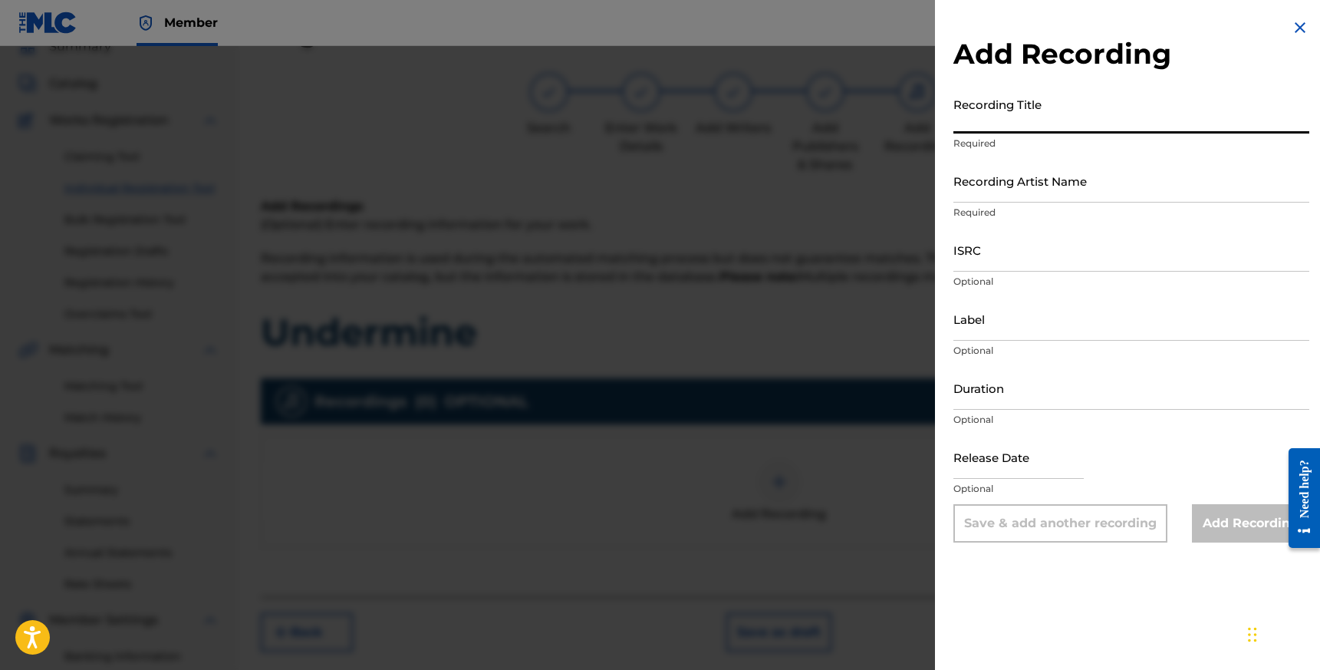
click at [1005, 111] on input "Recording Title" at bounding box center [1131, 112] width 356 height 44
type input "Undermine"
click at [1003, 191] on input "Recording Artist Name" at bounding box center [1131, 181] width 356 height 44
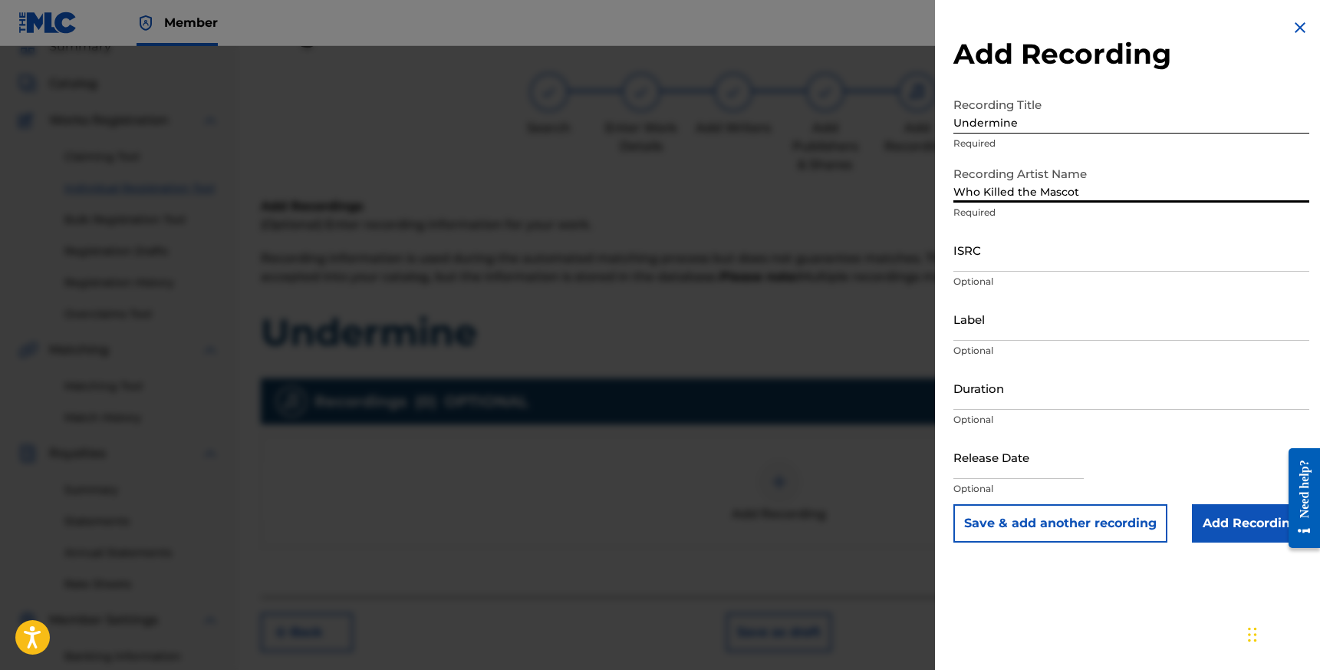
type input "Who Killed the Mascot"
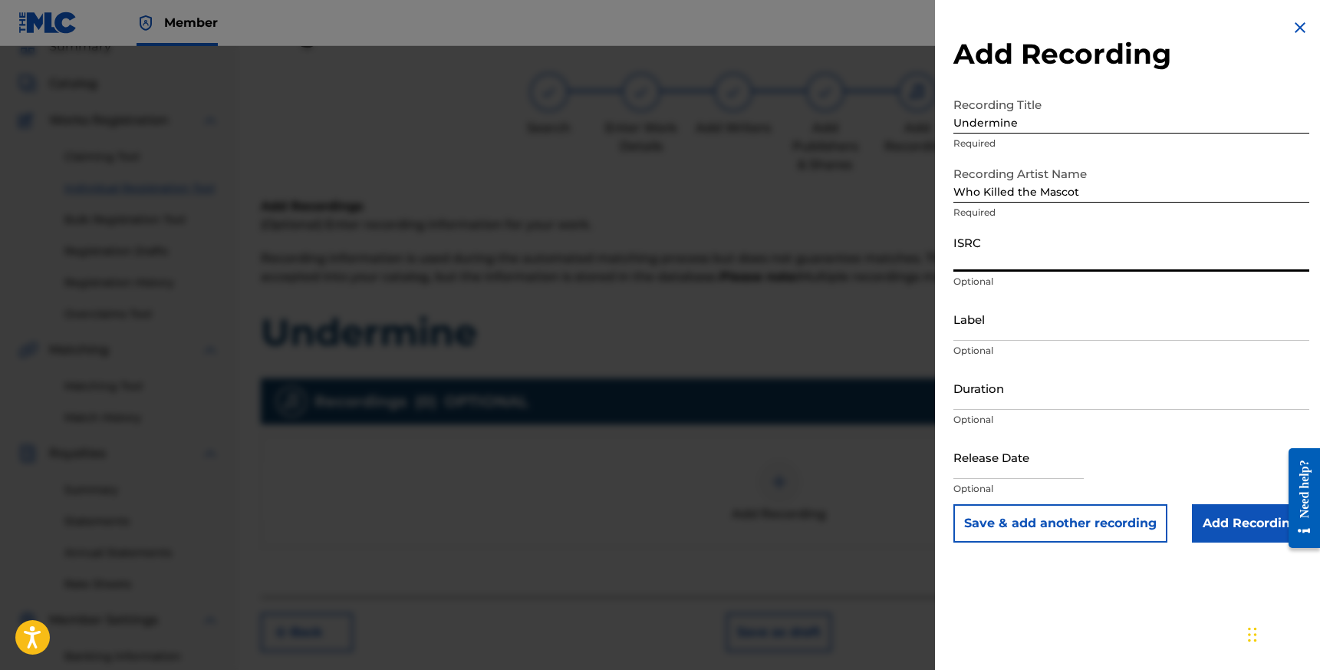
click at [986, 263] on input "ISRC" at bounding box center [1131, 250] width 356 height 44
click at [977, 255] on input "ISRC" at bounding box center [1131, 250] width 356 height 44
paste input "QZTBA2586569"
type input "QZTBA2586569"
click at [998, 330] on input "Label" at bounding box center [1131, 319] width 356 height 44
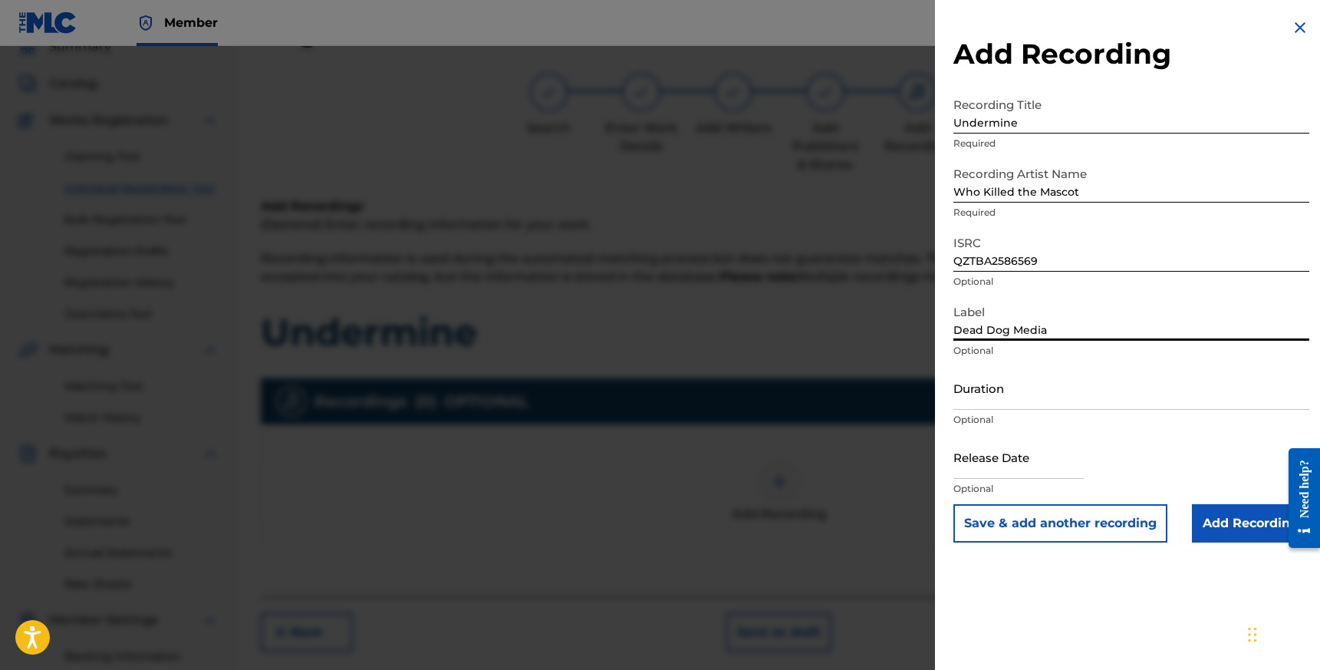
type input "Dead Dog Media"
click at [985, 399] on input "Duration" at bounding box center [1131, 388] width 356 height 44
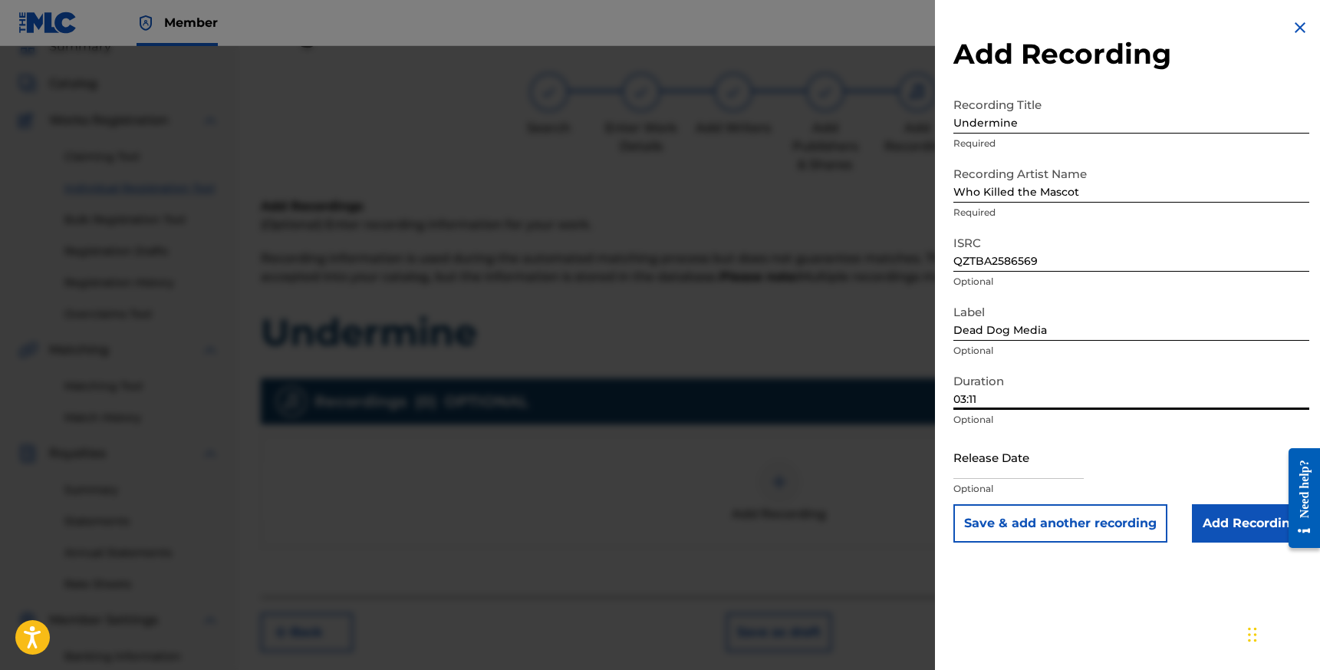
type input "03:11"
click at [990, 469] on input "text" at bounding box center [1018, 457] width 130 height 44
select select "7"
select select "2025"
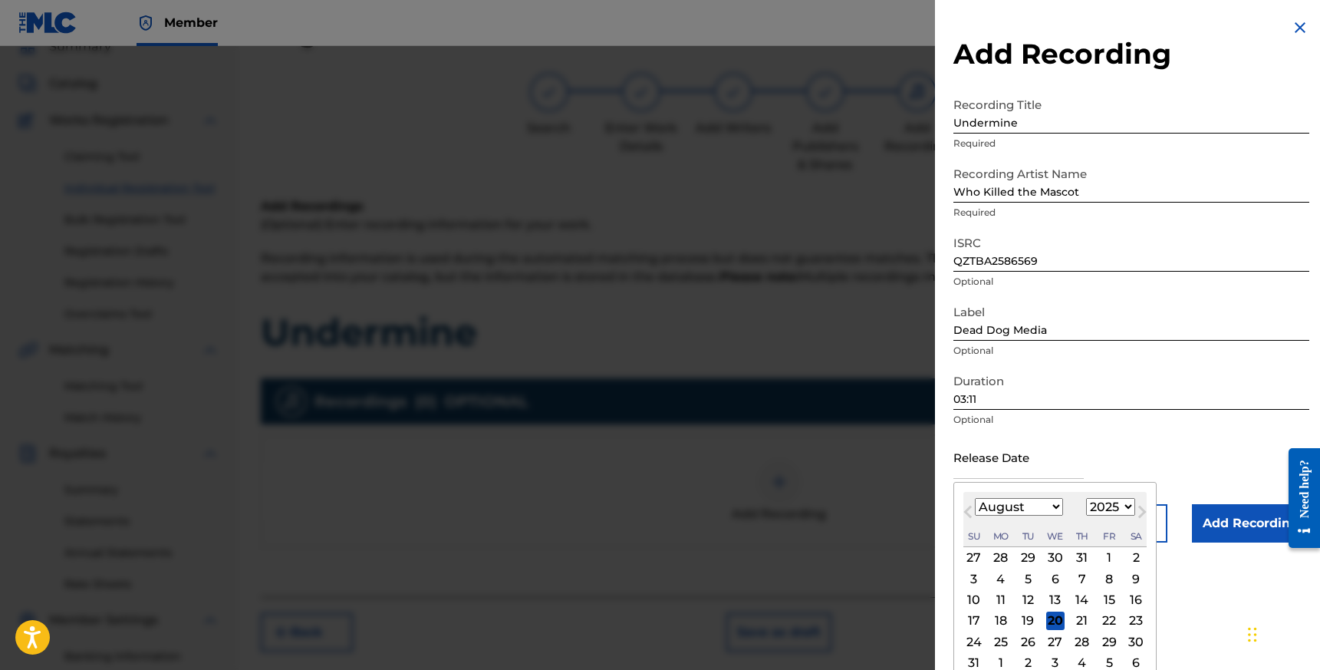
click at [1106, 556] on div "1" at bounding box center [1109, 557] width 18 height 18
type input "[DATE]"
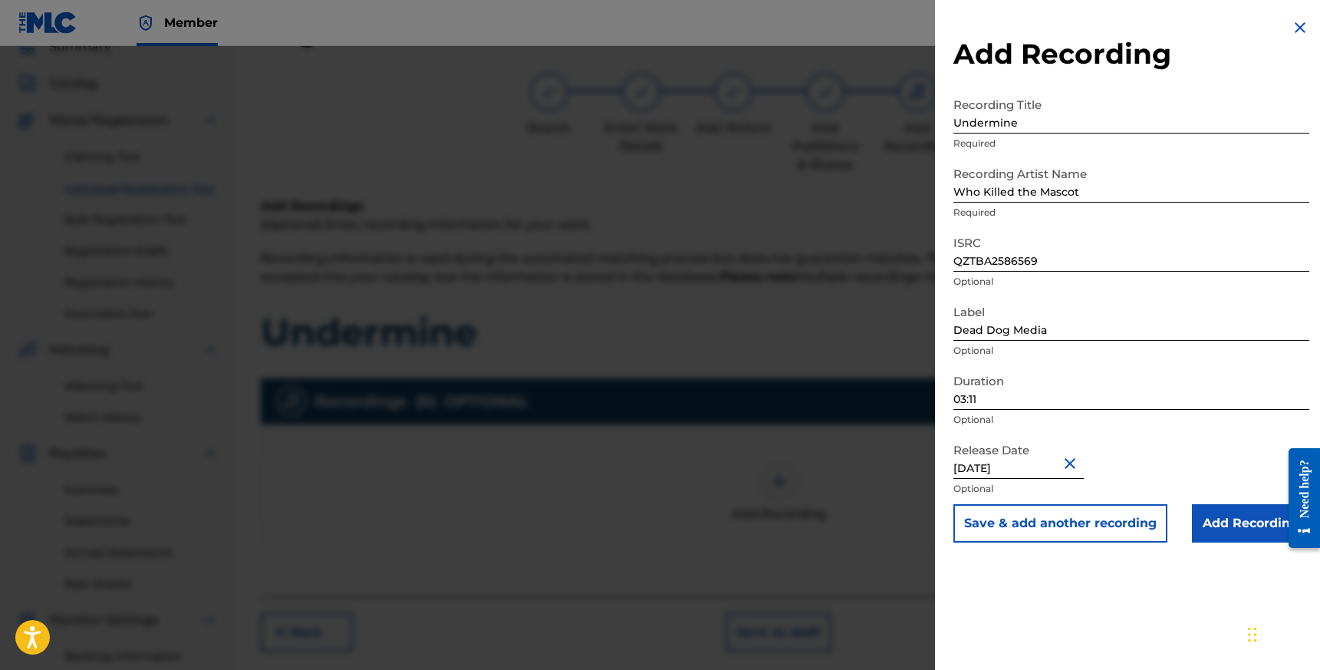
click at [1226, 528] on input "Add Recording" at bounding box center [1250, 523] width 117 height 38
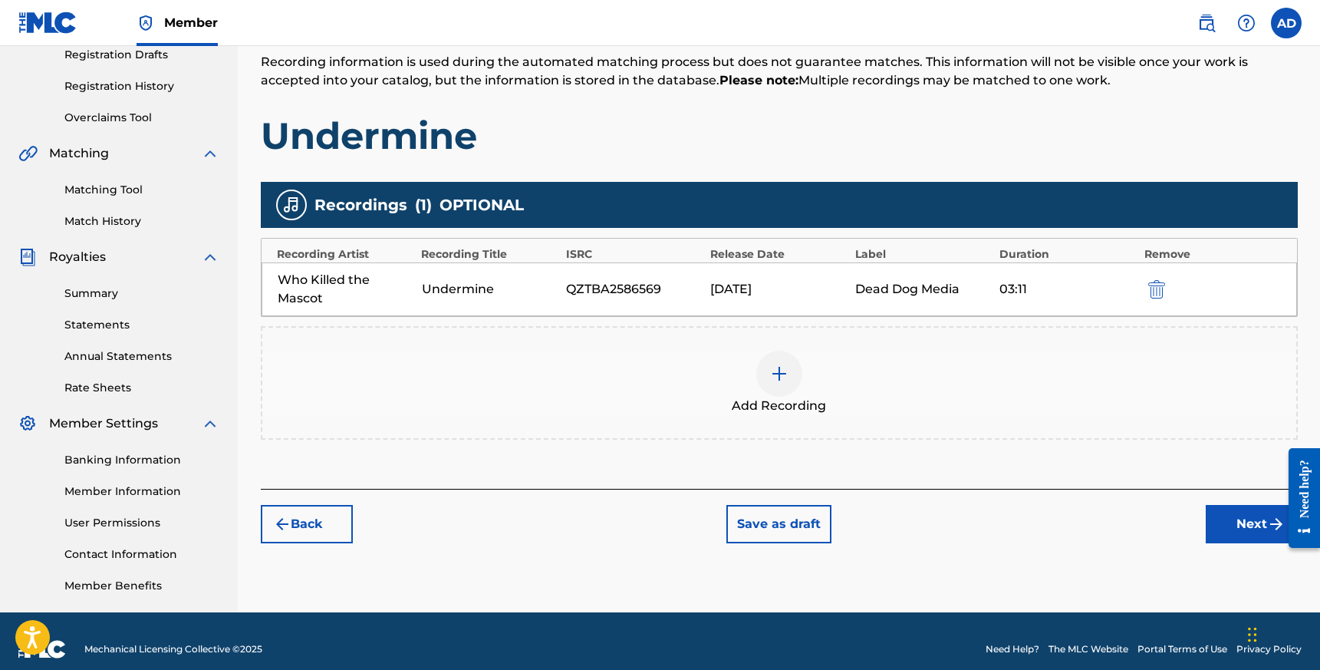
scroll to position [281, 0]
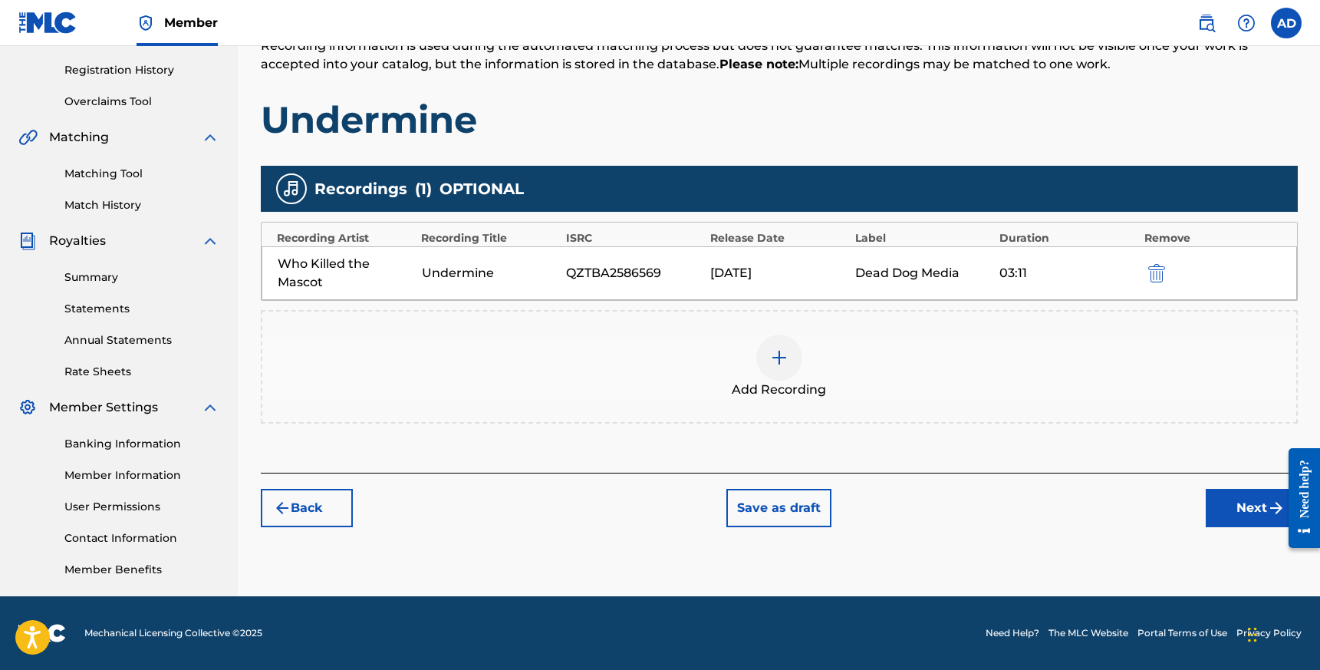
click at [1231, 510] on button "Next" at bounding box center [1252, 508] width 92 height 38
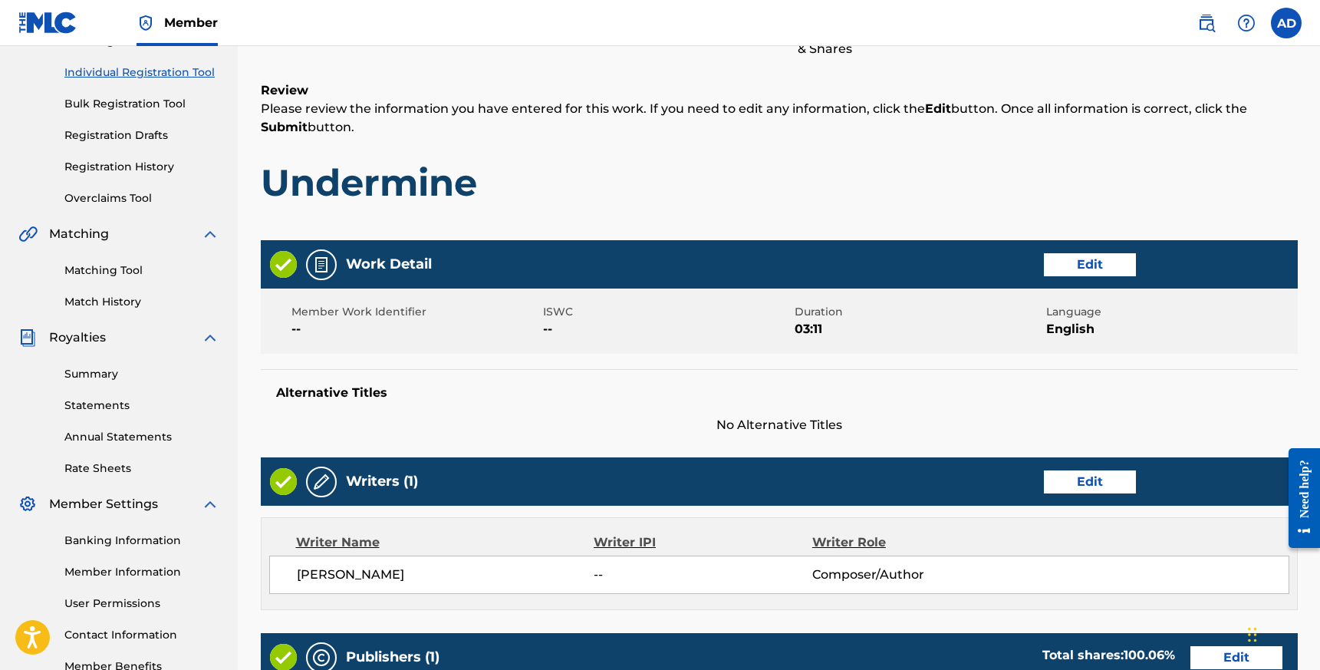
scroll to position [258, 0]
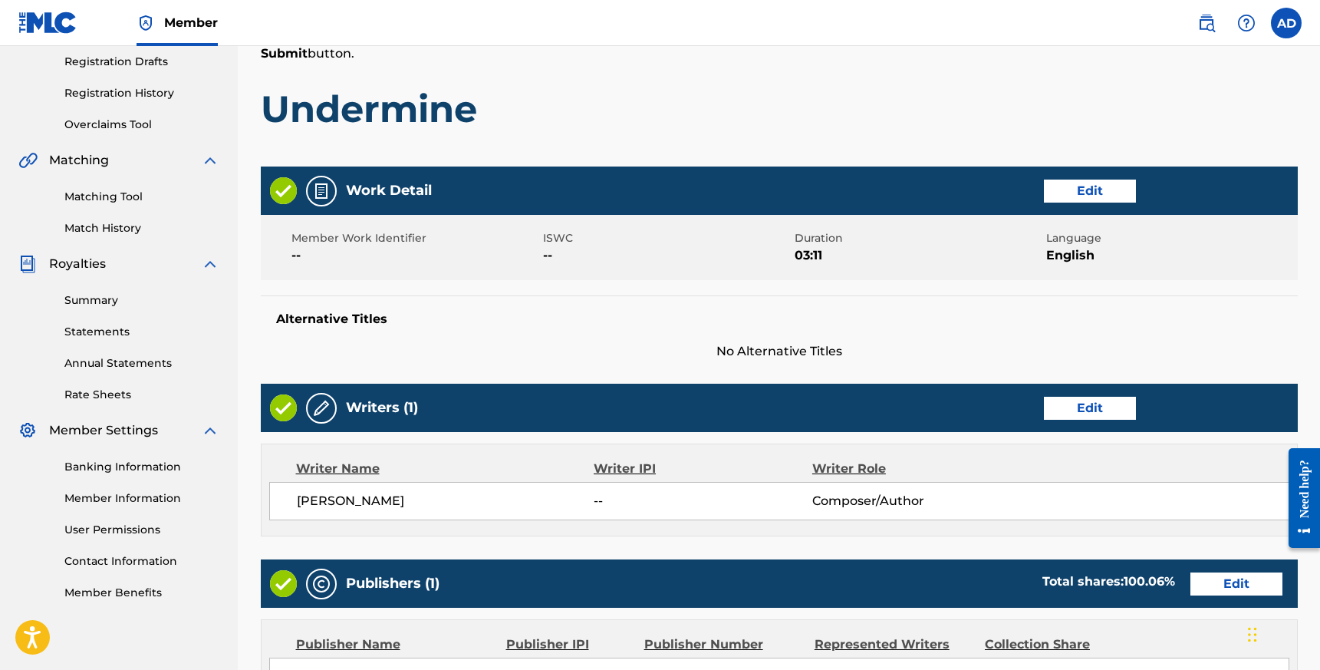
click at [1077, 208] on div "Work Detail Edit" at bounding box center [779, 190] width 1037 height 48
click at [1100, 187] on button "Edit" at bounding box center [1090, 190] width 92 height 23
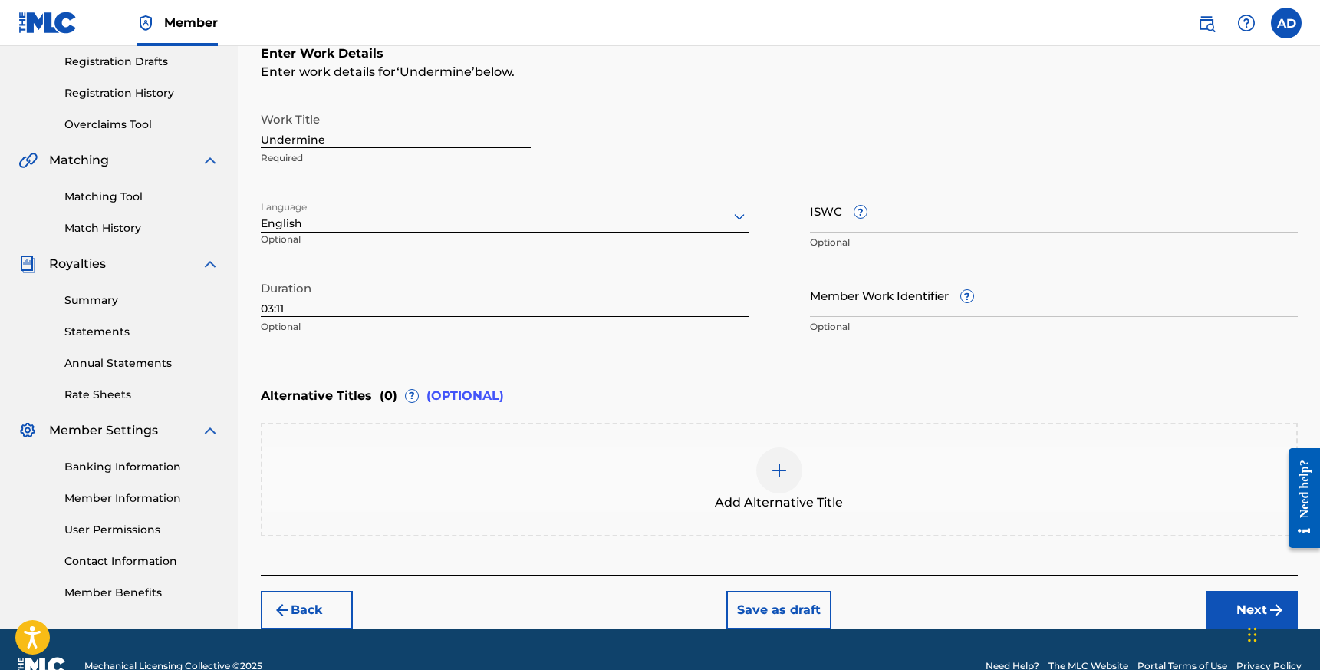
click at [309, 313] on input "03:11" at bounding box center [505, 295] width 488 height 44
click at [1230, 617] on button "Next" at bounding box center [1252, 610] width 92 height 38
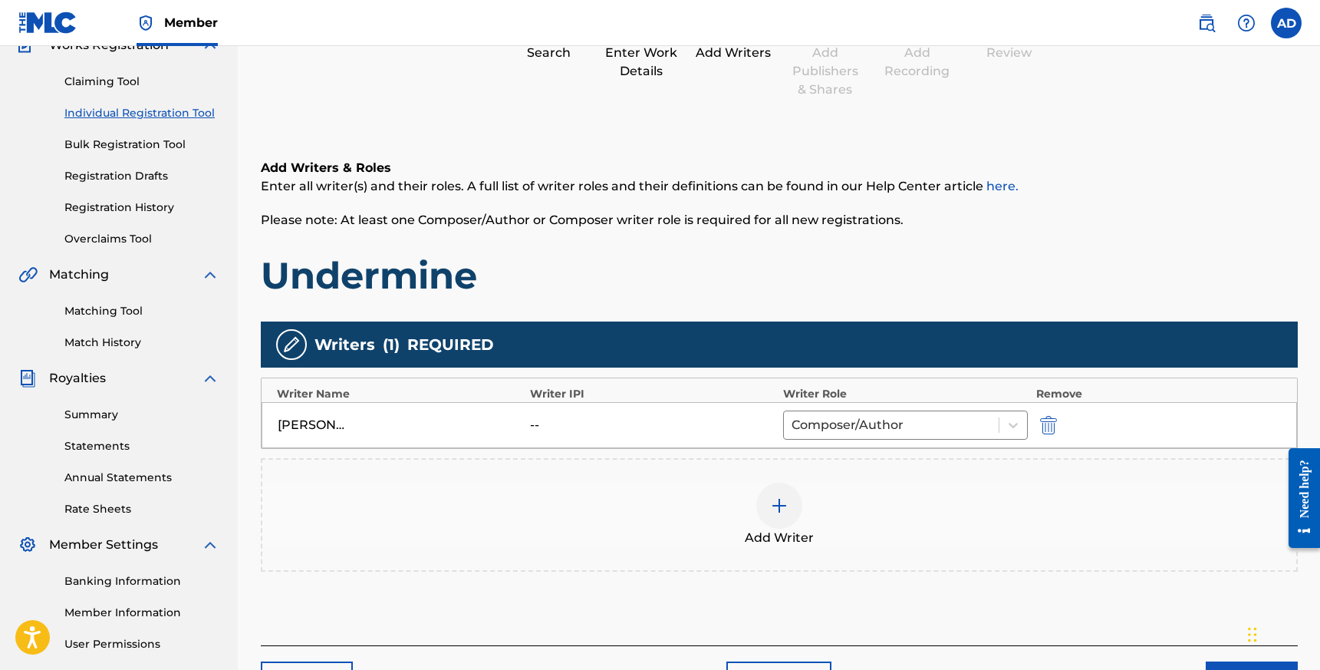
scroll to position [281, 0]
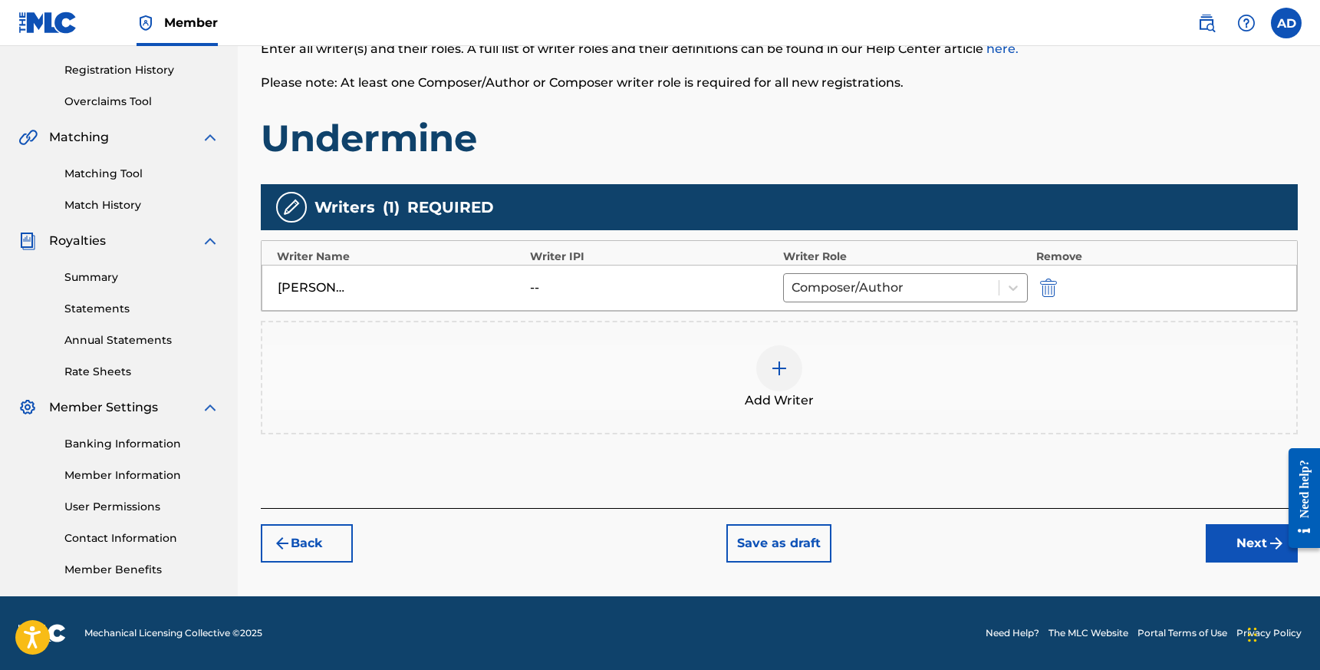
click at [1227, 541] on button "Next" at bounding box center [1252, 543] width 92 height 38
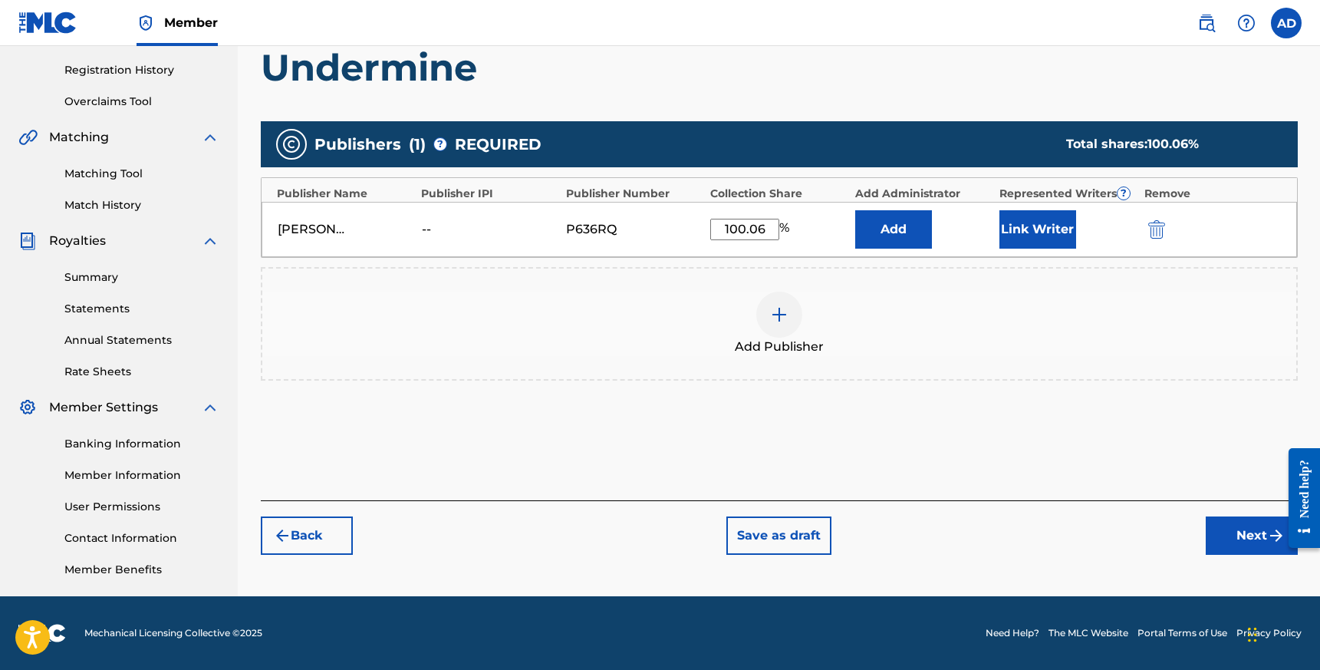
click at [1226, 542] on button "Next" at bounding box center [1252, 535] width 92 height 38
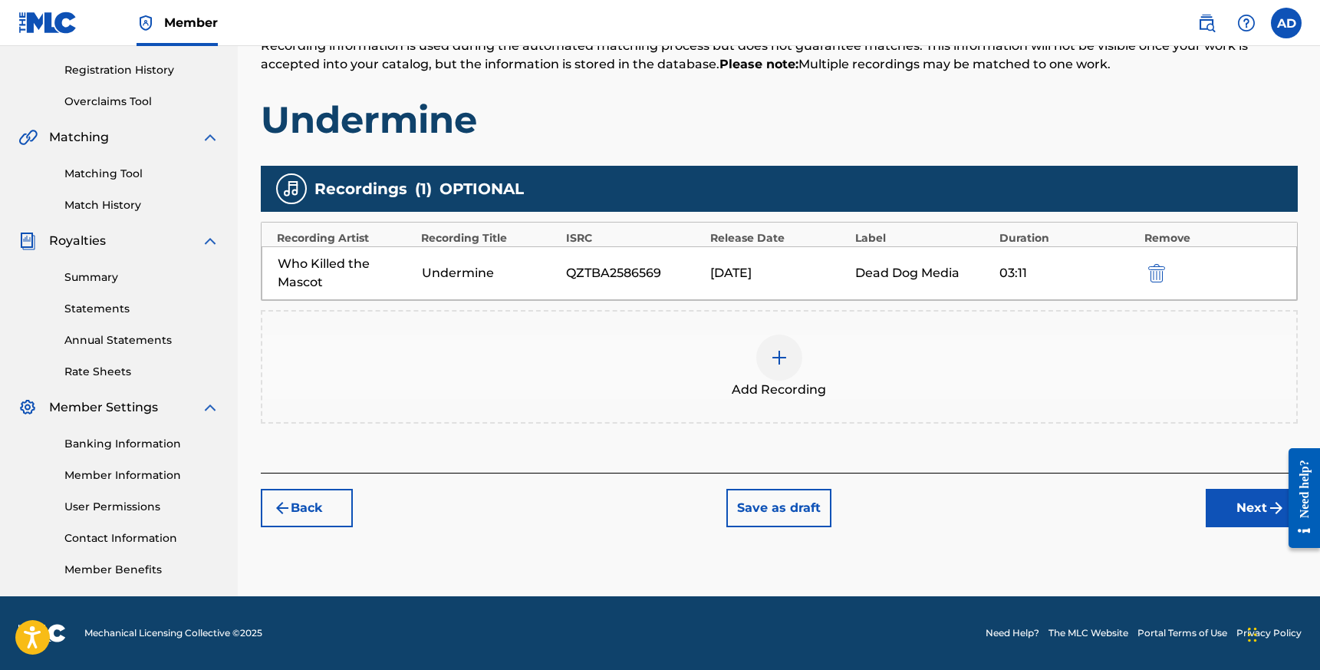
click at [1231, 520] on button "Next" at bounding box center [1252, 508] width 92 height 38
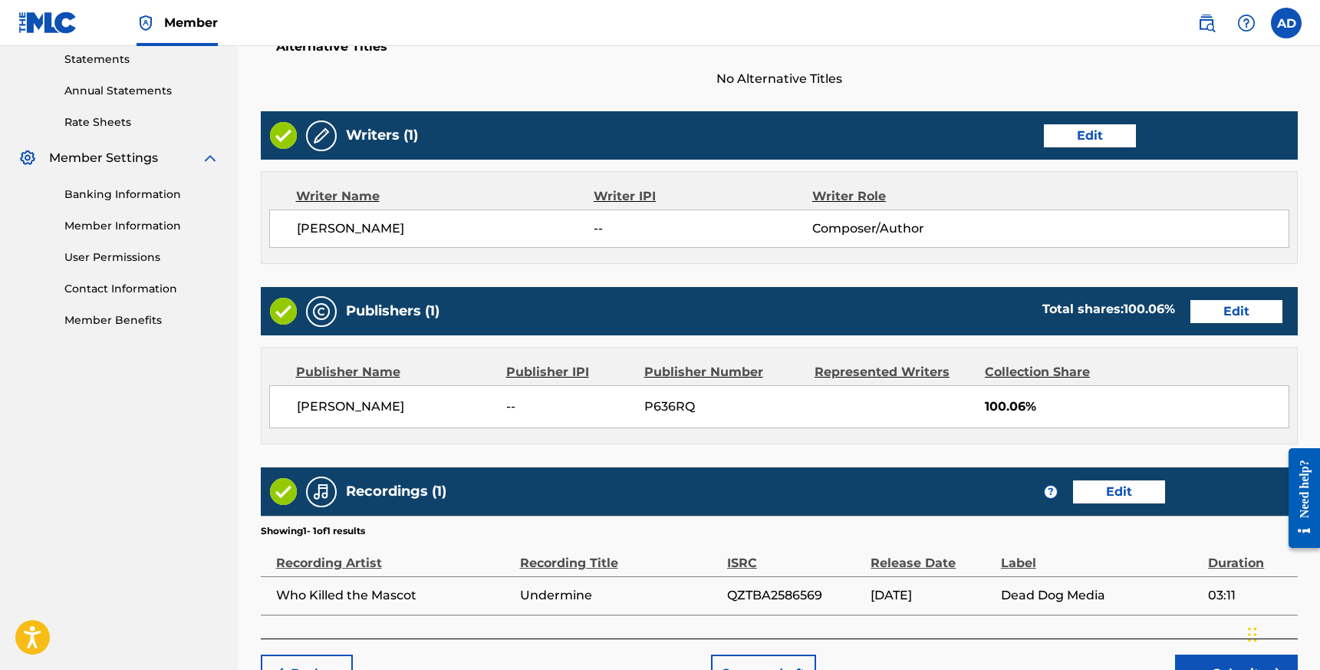
scroll to position [627, 0]
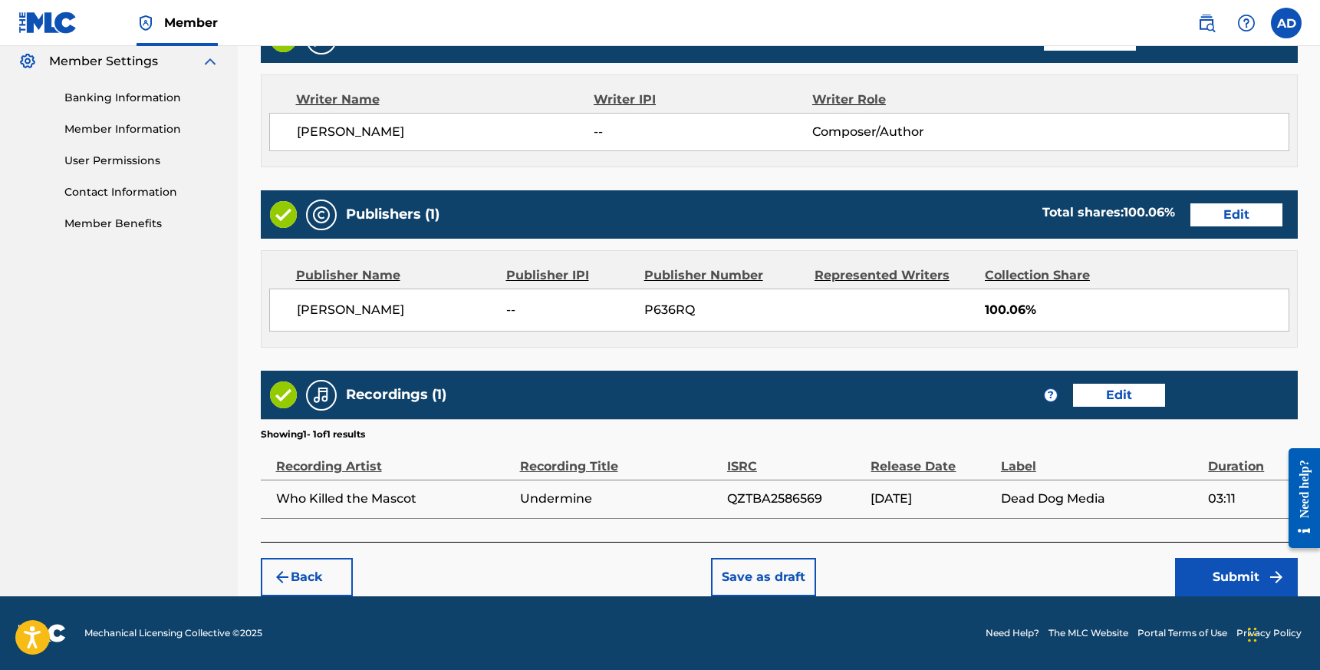
click at [1230, 571] on button "Submit" at bounding box center [1236, 577] width 123 height 38
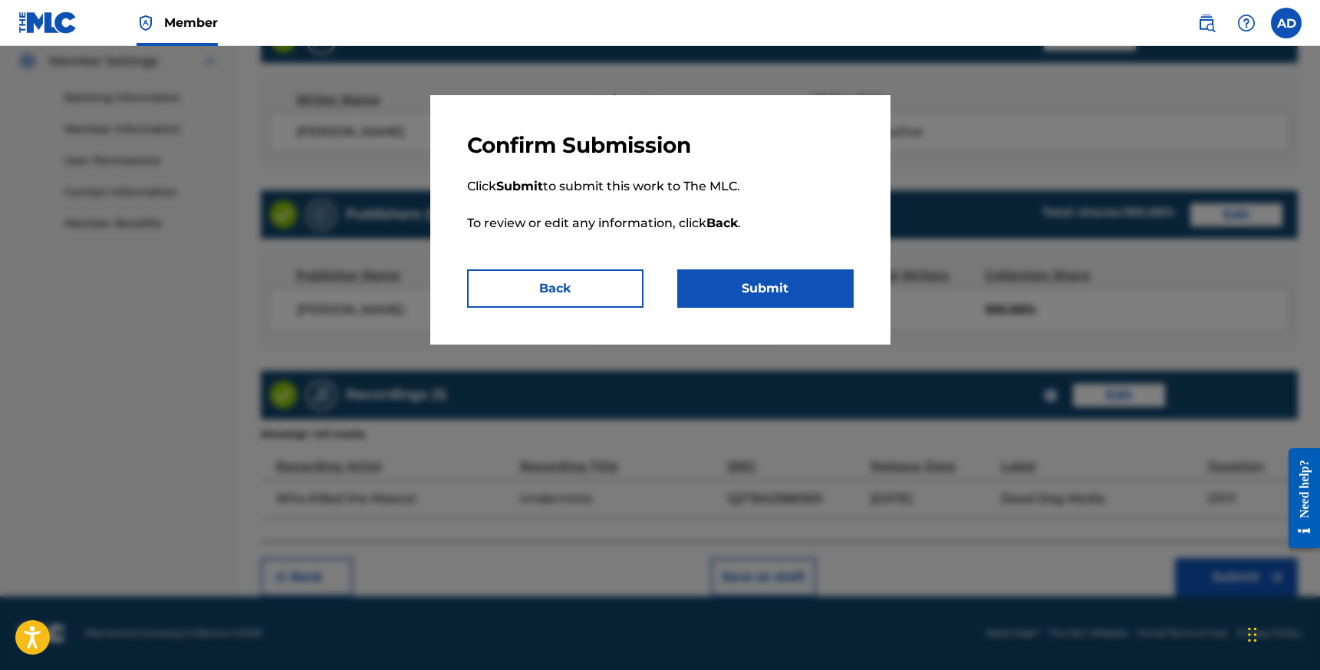
click at [796, 294] on button "Submit" at bounding box center [765, 288] width 176 height 38
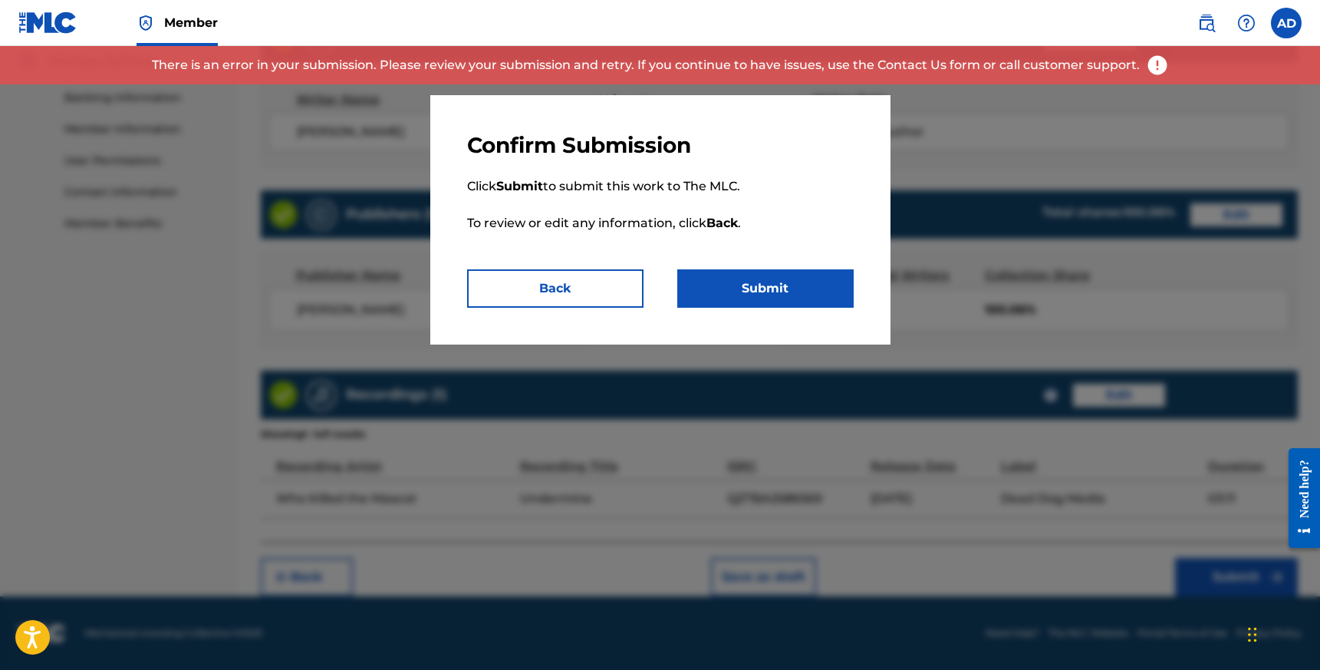
click at [968, 137] on div at bounding box center [660, 381] width 1320 height 670
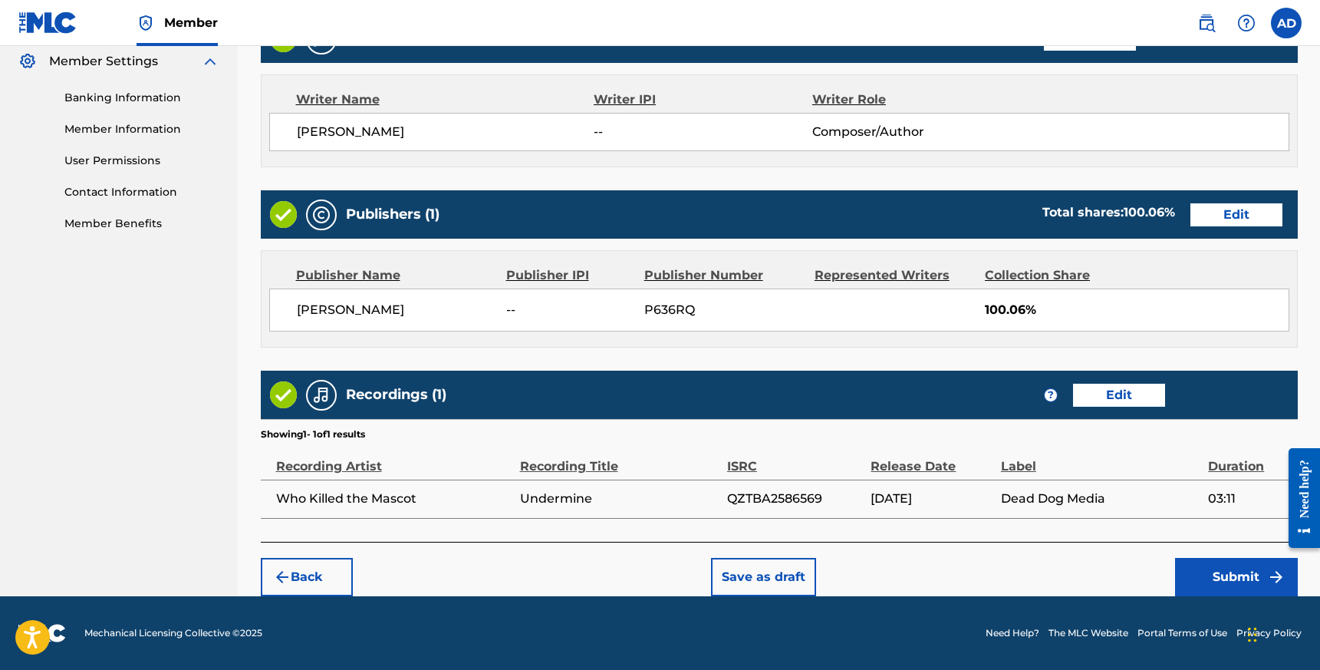
click at [1238, 574] on button "Submit" at bounding box center [1236, 577] width 123 height 38
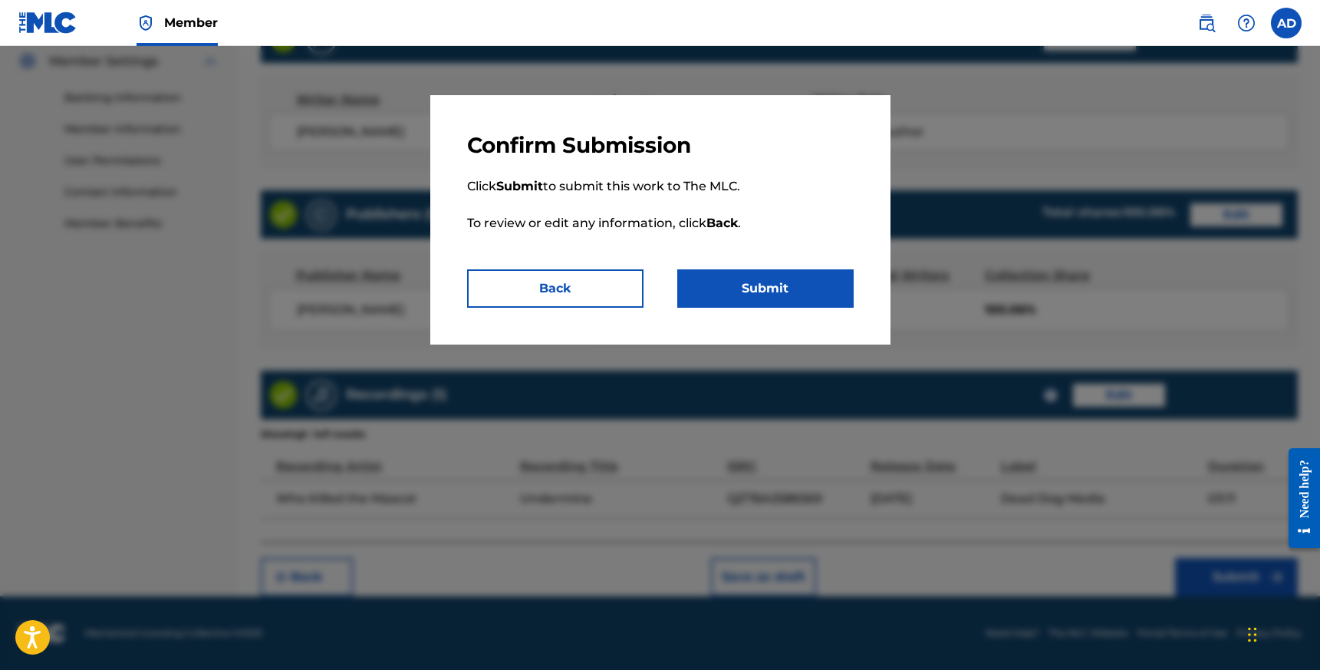
click at [748, 289] on button "Submit" at bounding box center [765, 288] width 176 height 38
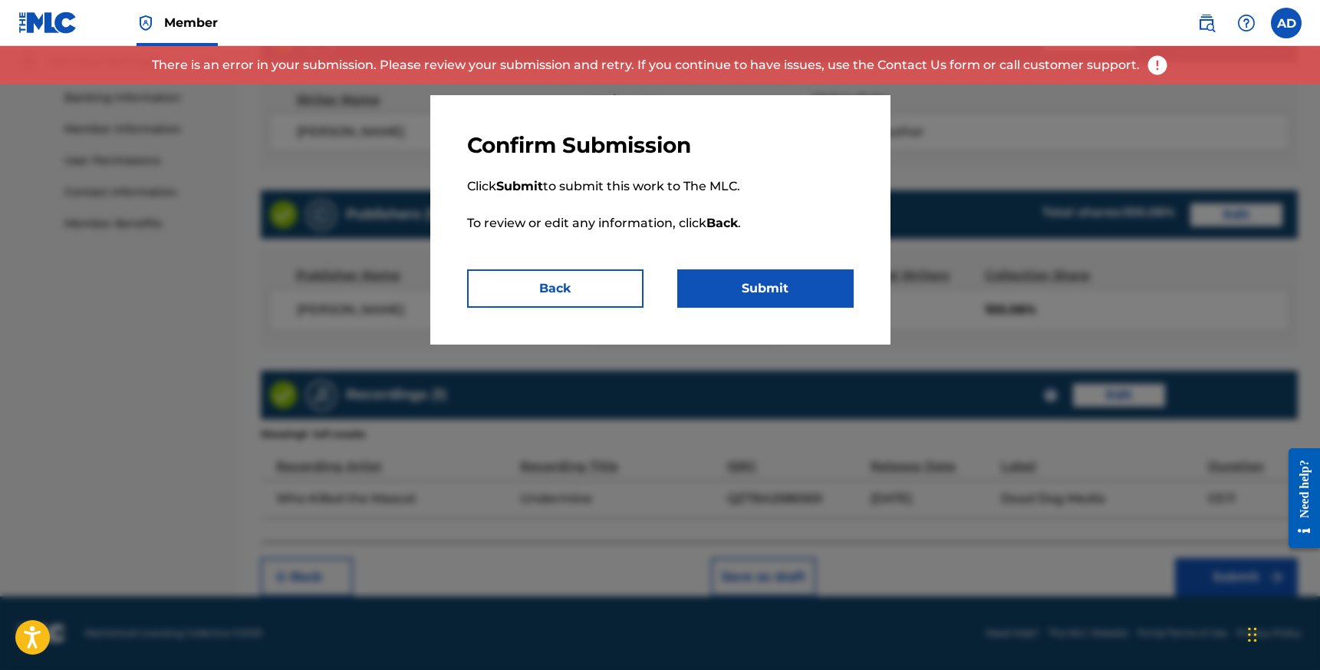
click at [1153, 68] on img at bounding box center [1157, 65] width 23 height 23
click at [623, 268] on p "Click Submit to submit this work to The MLC. To review or edit any information,…" at bounding box center [660, 214] width 387 height 110
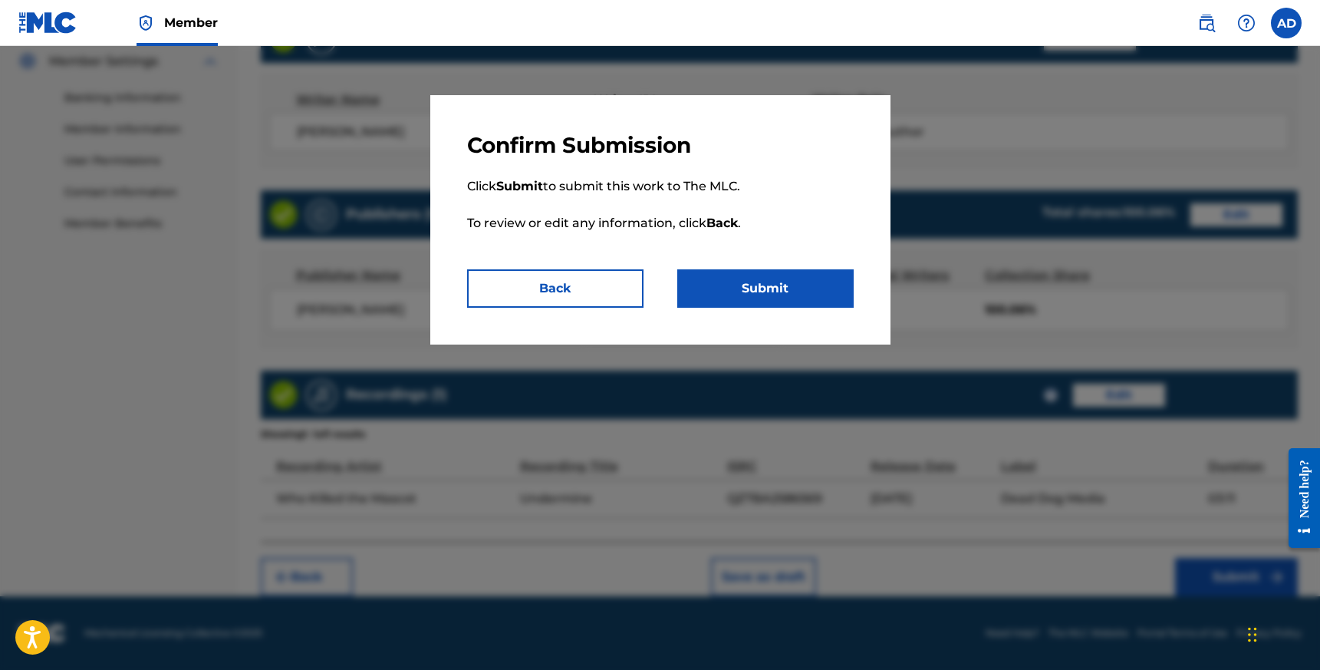
click at [590, 278] on button "Back" at bounding box center [555, 288] width 176 height 38
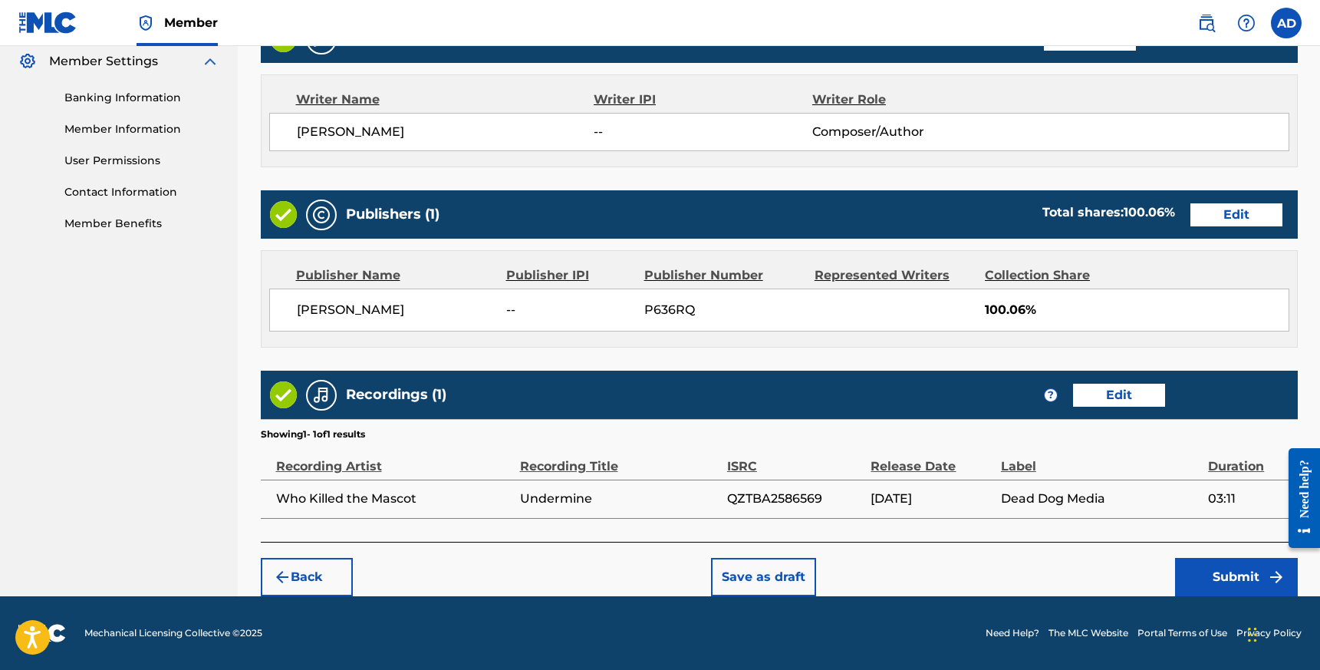
click at [1207, 214] on button "Edit" at bounding box center [1236, 214] width 92 height 23
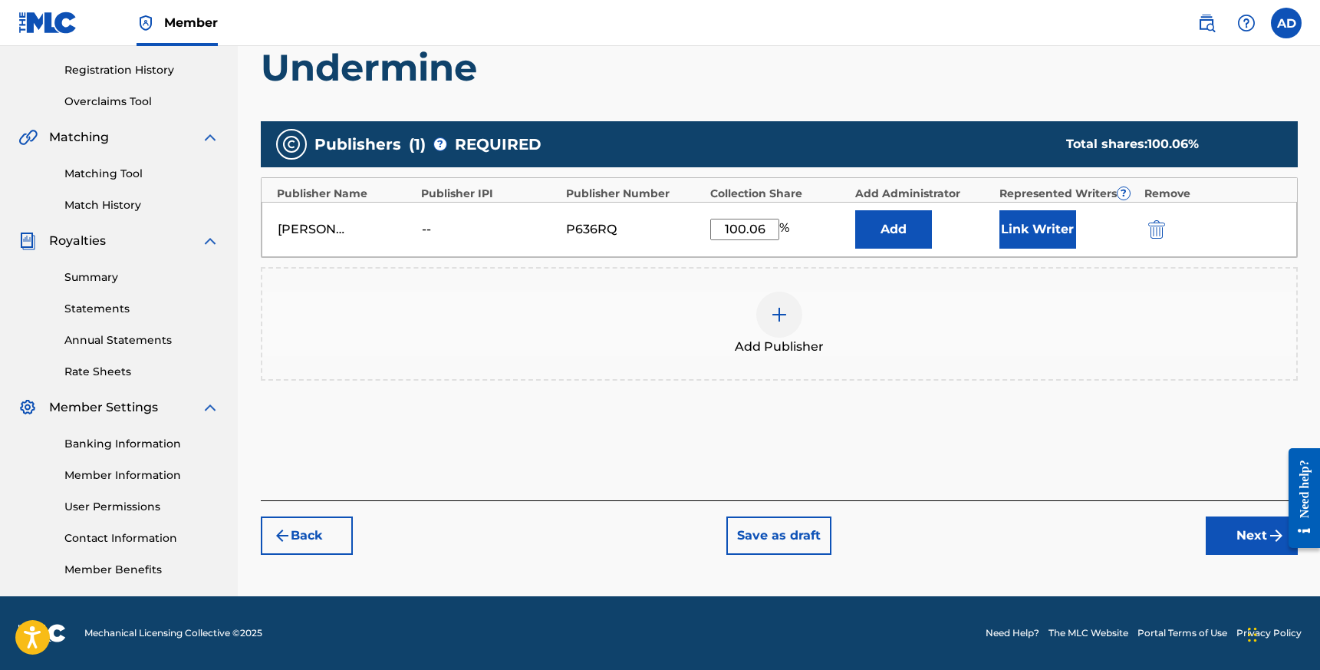
click at [761, 226] on input "100.06" at bounding box center [744, 229] width 69 height 21
click at [772, 232] on input "100.06" at bounding box center [744, 229] width 69 height 21
type input "100"
click at [951, 335] on div "Add Publisher" at bounding box center [779, 323] width 1034 height 64
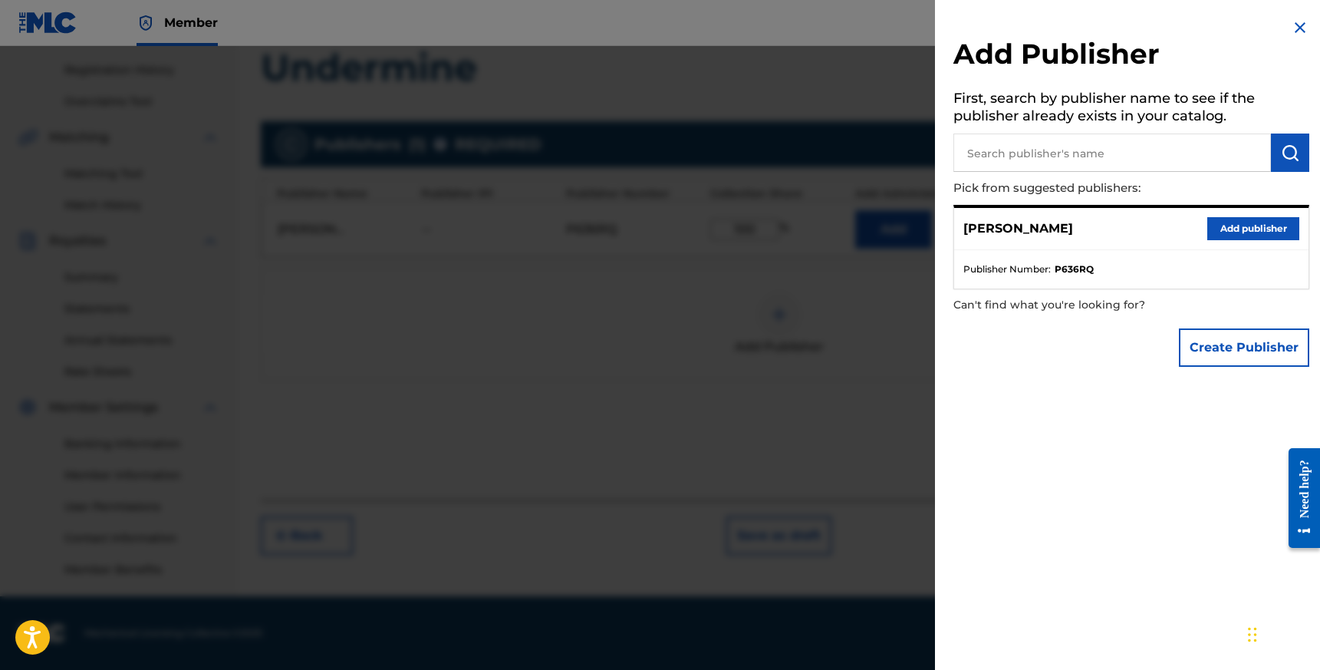
click at [1237, 226] on button "Add publisher" at bounding box center [1253, 228] width 92 height 23
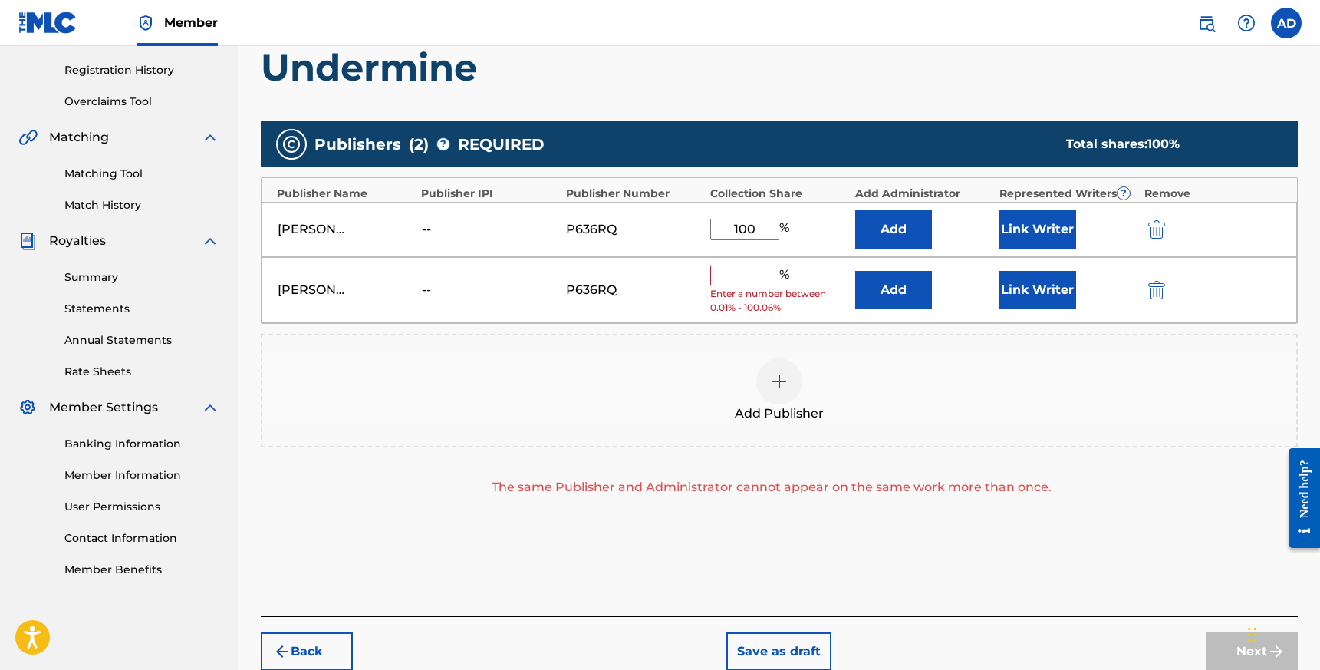
click at [1157, 289] on img "submit" at bounding box center [1156, 290] width 17 height 18
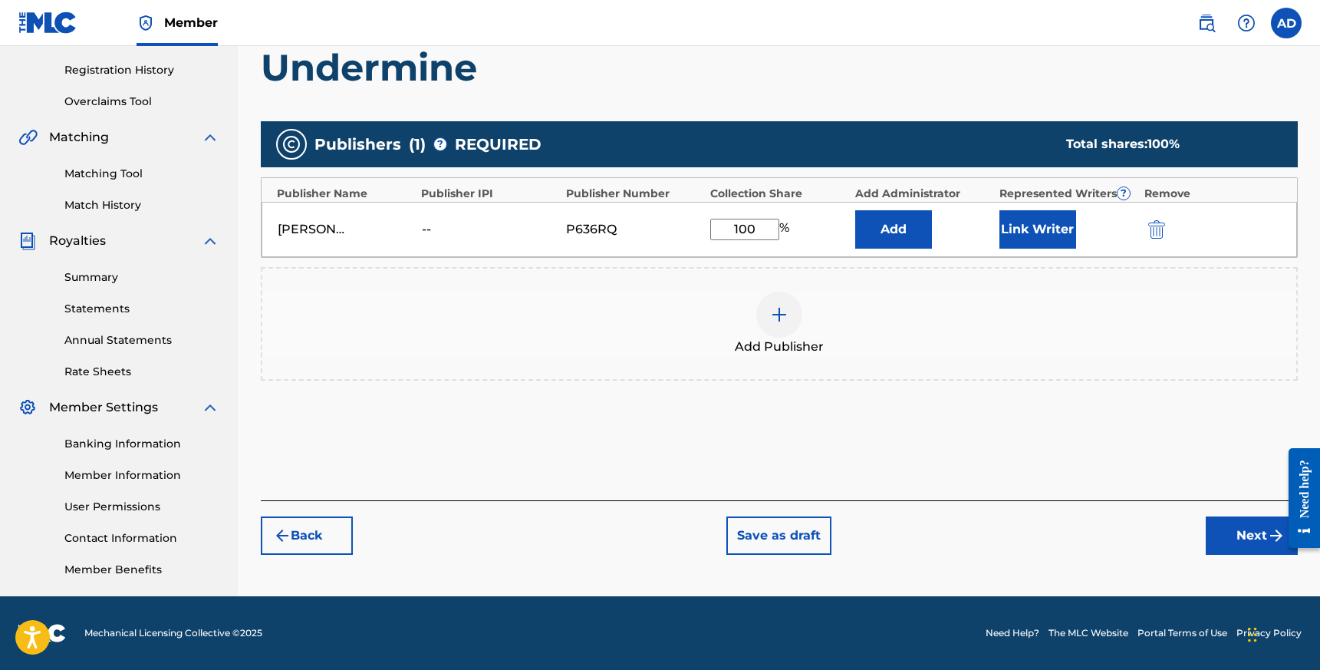
click at [1240, 523] on button "Next" at bounding box center [1252, 535] width 92 height 38
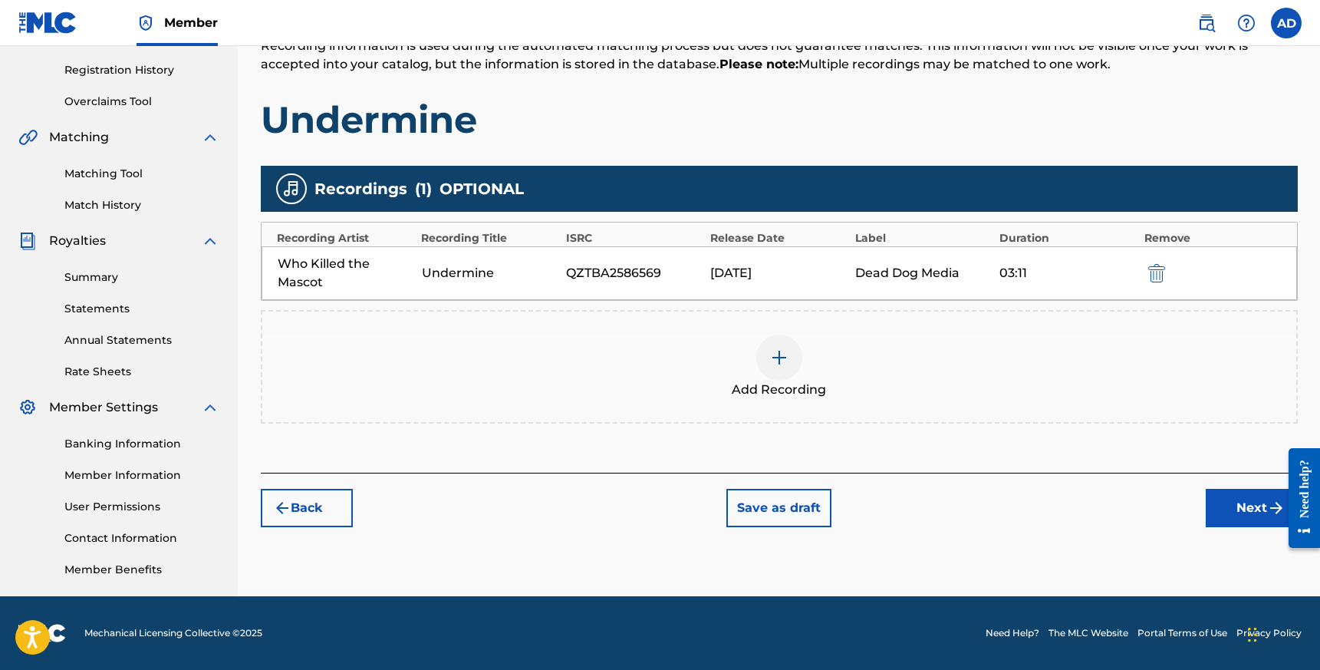
click at [1237, 489] on button "Next" at bounding box center [1252, 508] width 92 height 38
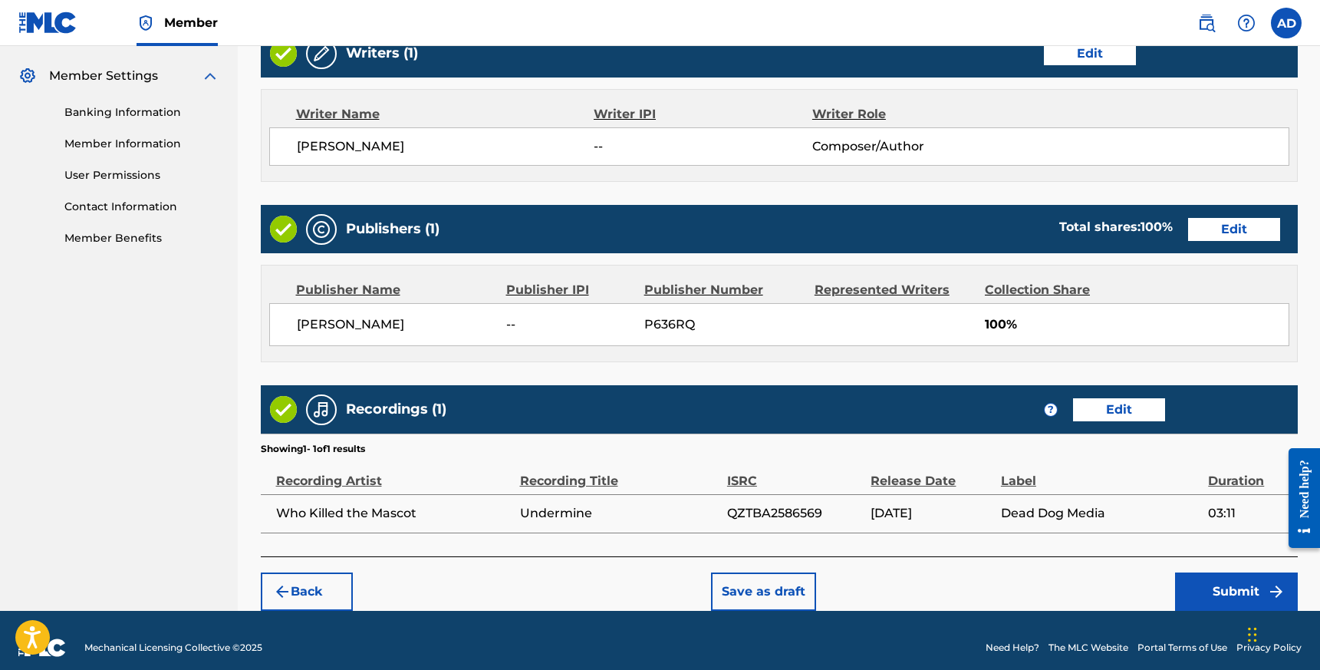
scroll to position [627, 0]
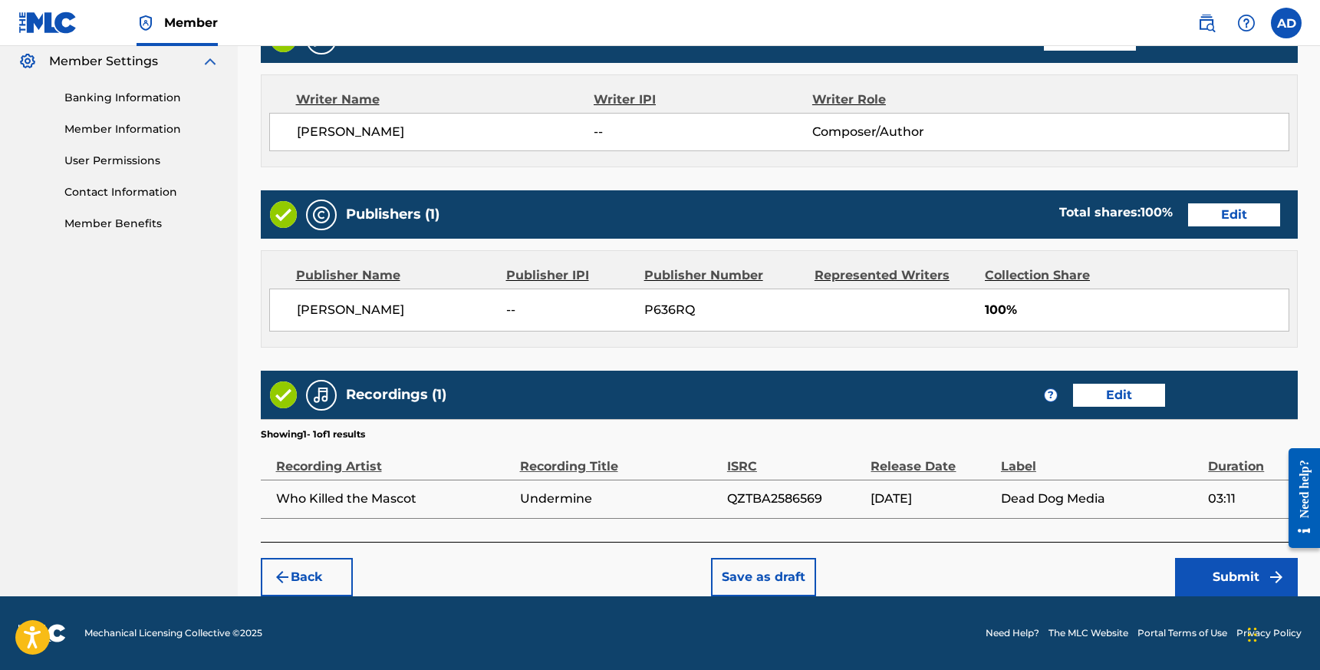
click at [1215, 577] on button "Submit" at bounding box center [1236, 577] width 123 height 38
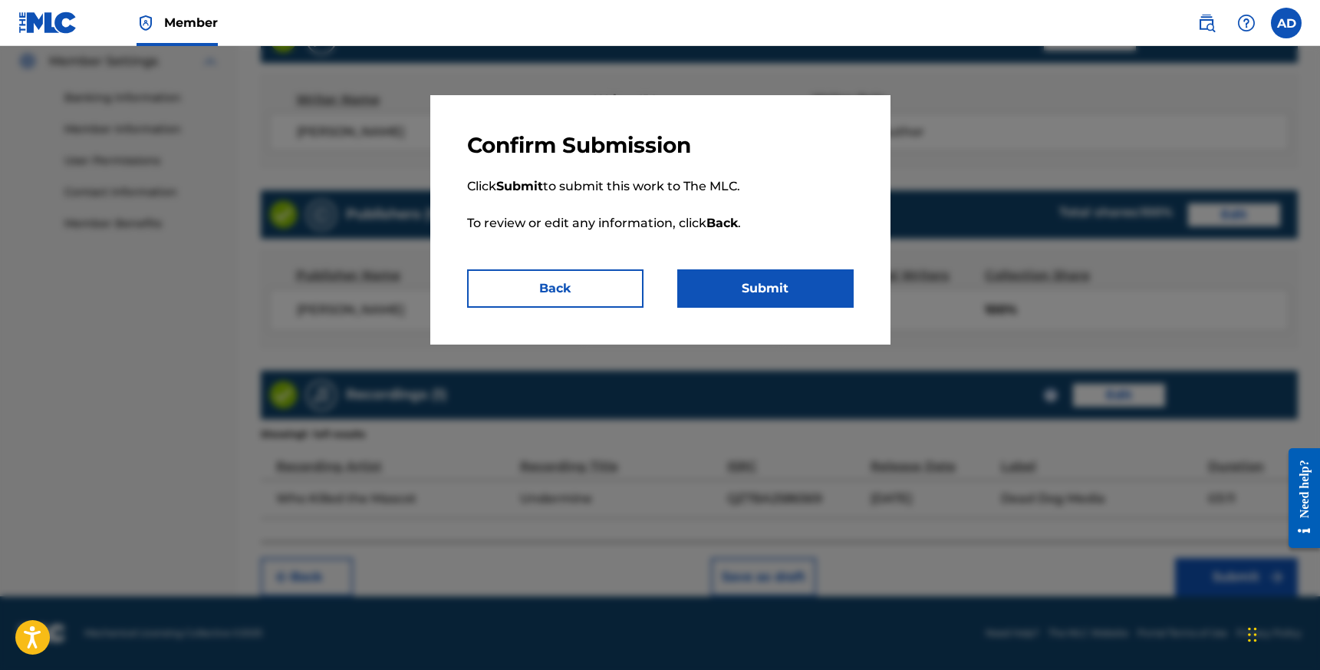
click at [802, 294] on button "Submit" at bounding box center [765, 288] width 176 height 38
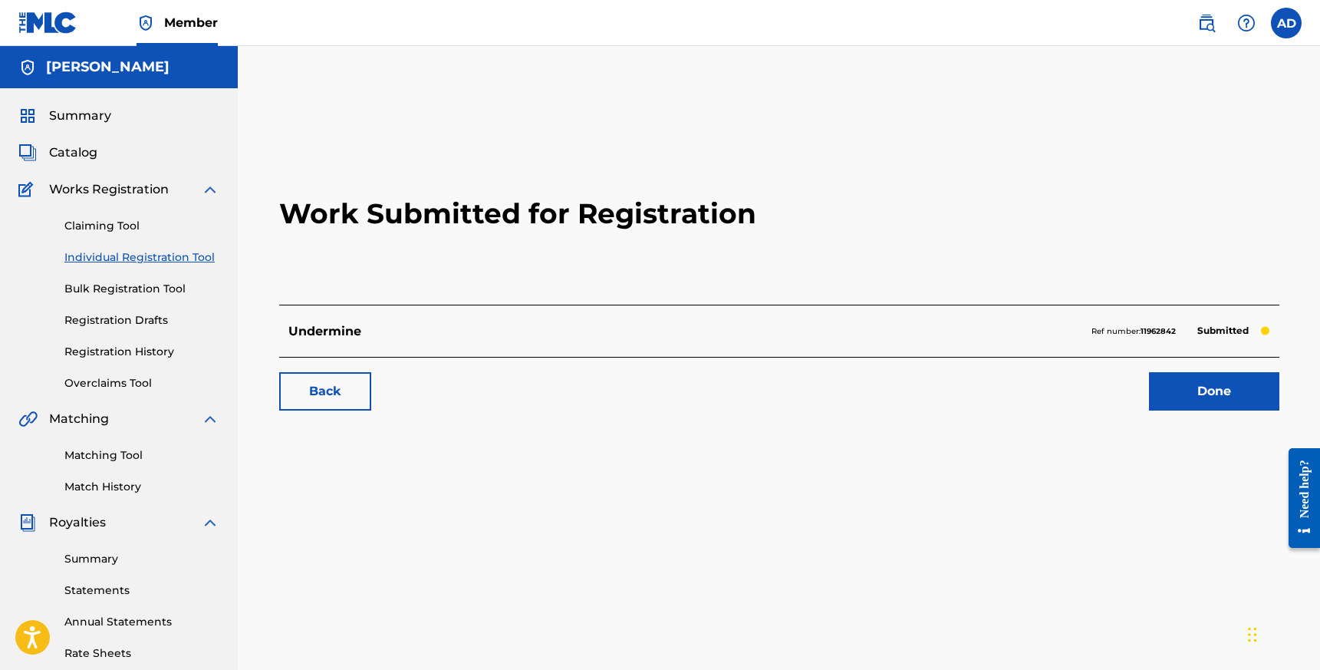
click at [98, 223] on link "Claiming Tool" at bounding box center [141, 226] width 155 height 16
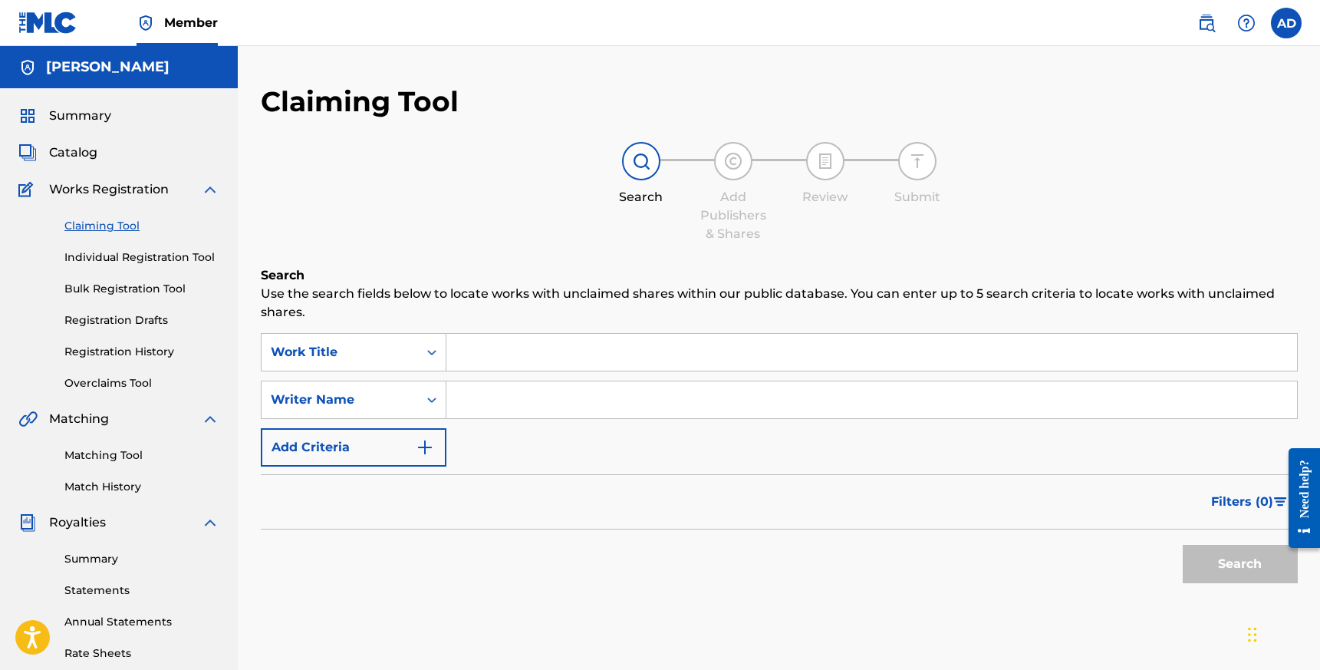
click at [495, 347] on input "Search Form" at bounding box center [871, 352] width 850 height 37
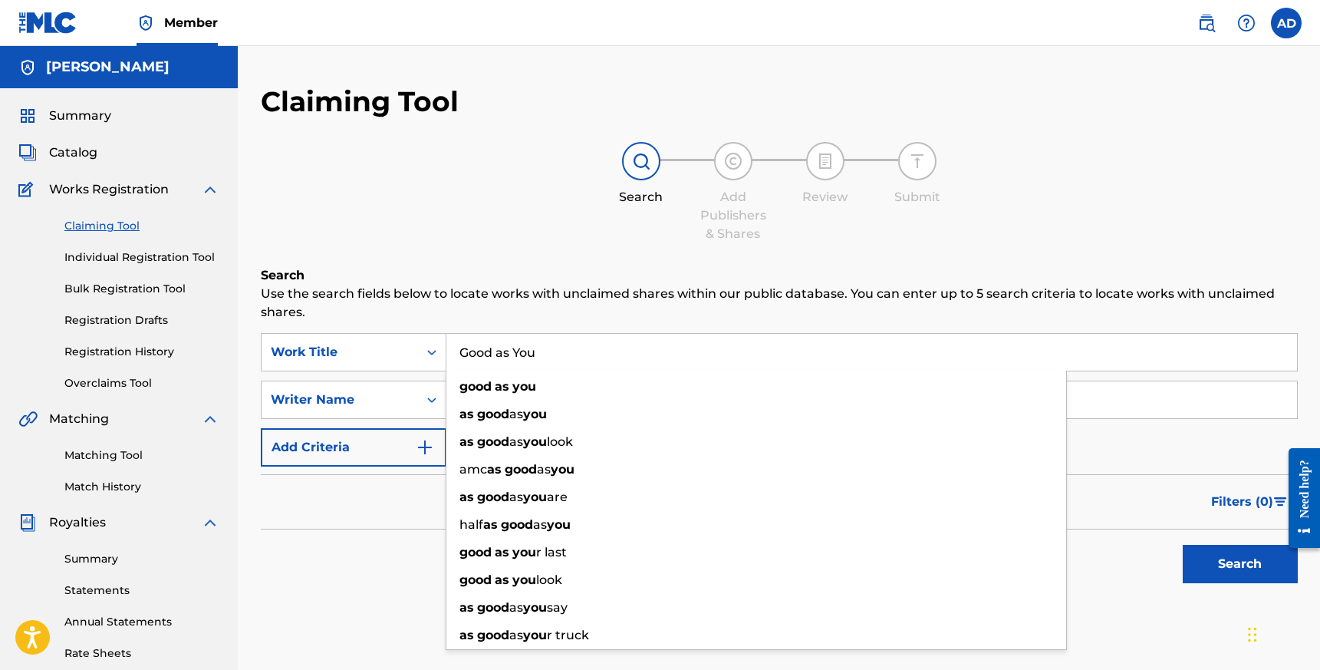
type input "Good as You"
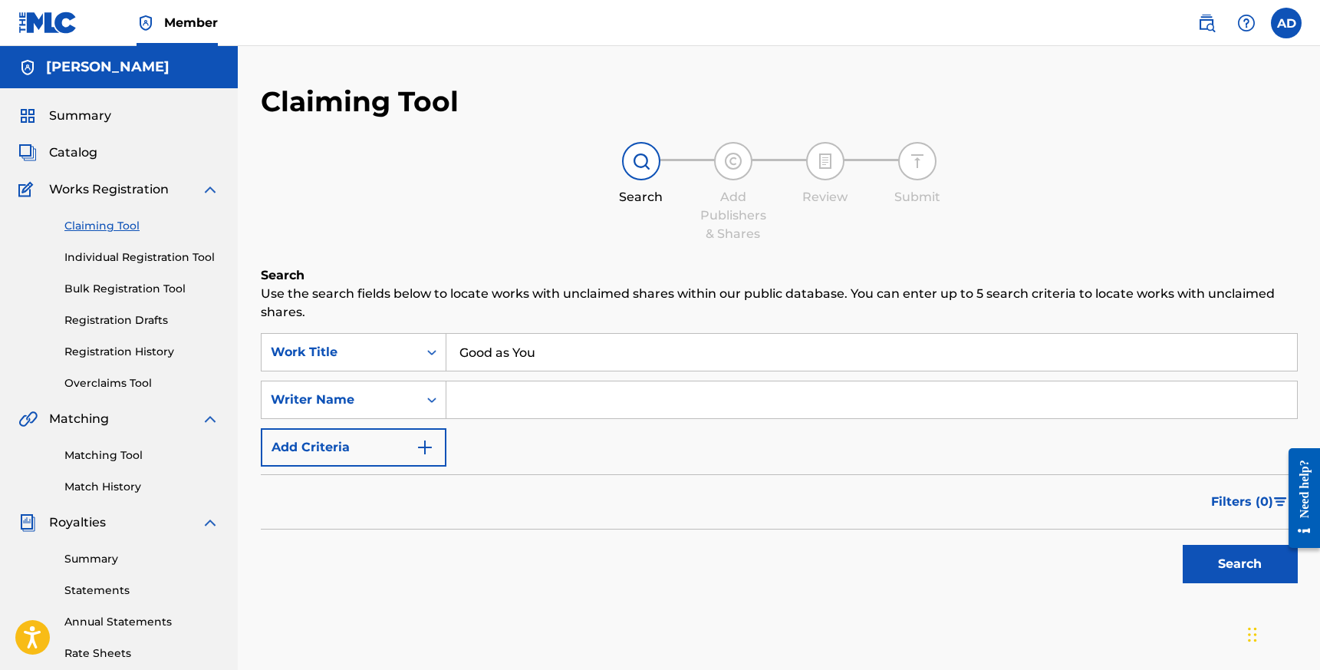
click at [461, 293] on p "Use the search fields below to locate works with unclaimed shares within our pu…" at bounding box center [779, 303] width 1037 height 37
click at [465, 402] on input "Search Form" at bounding box center [871, 399] width 850 height 37
type input "[PERSON_NAME]"
click at [1219, 562] on button "Search" at bounding box center [1240, 563] width 115 height 38
